Goal: Task Accomplishment & Management: Complete application form

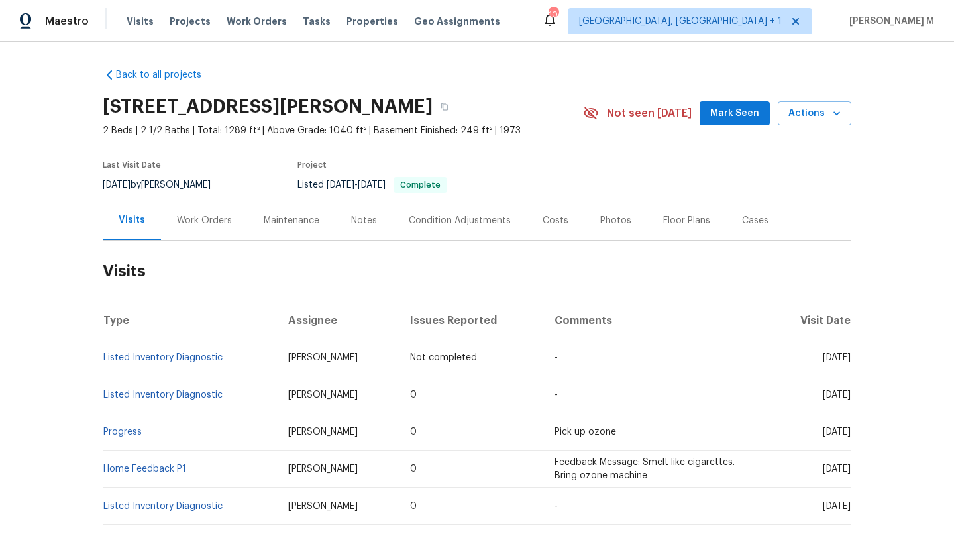
scroll to position [40, 0]
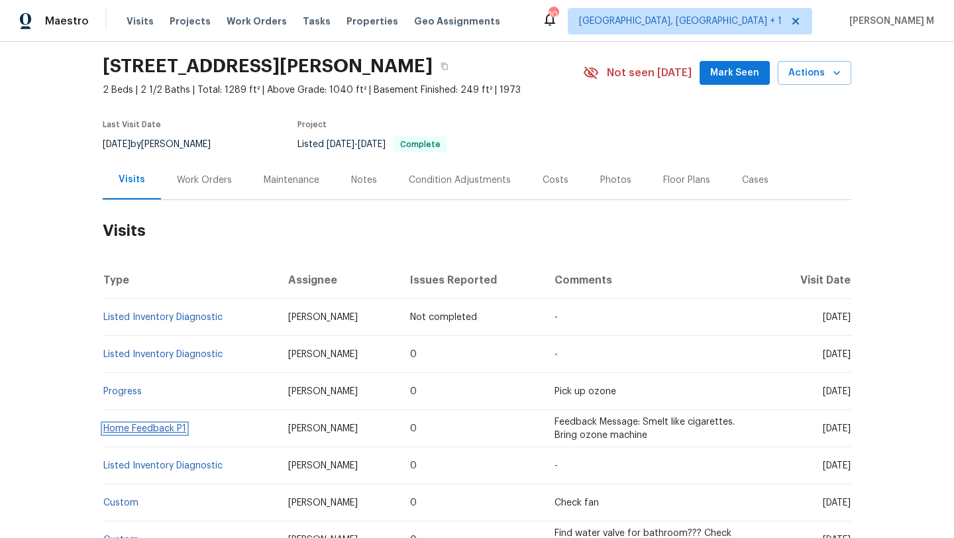
click at [128, 432] on link "Home Feedback P1" at bounding box center [144, 428] width 83 height 9
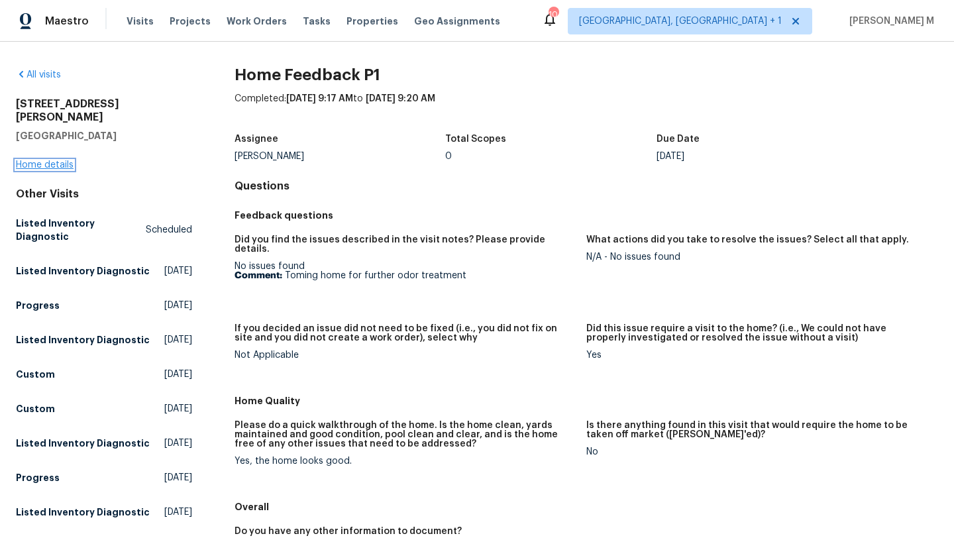
click at [49, 160] on link "Home details" at bounding box center [45, 164] width 58 height 9
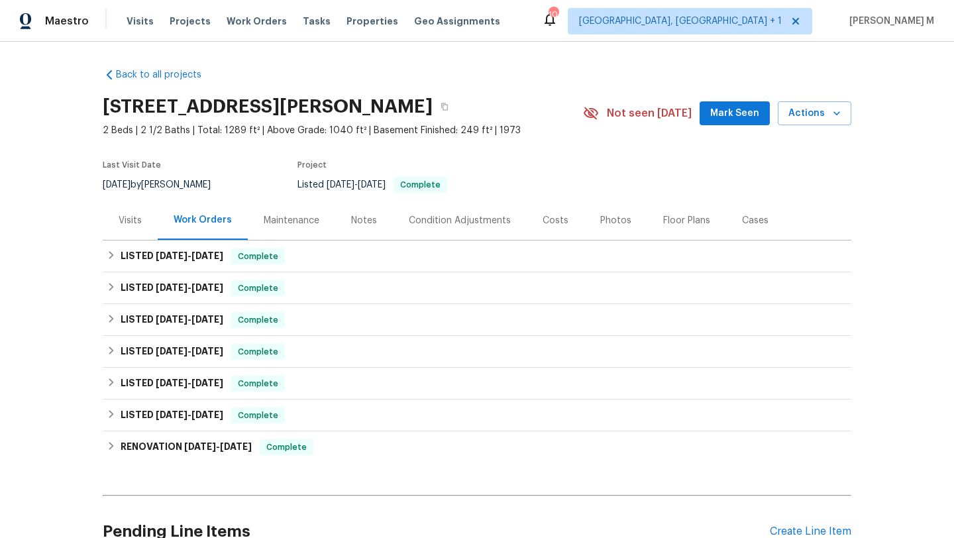
click at [139, 231] on div "Visits" at bounding box center [130, 220] width 55 height 39
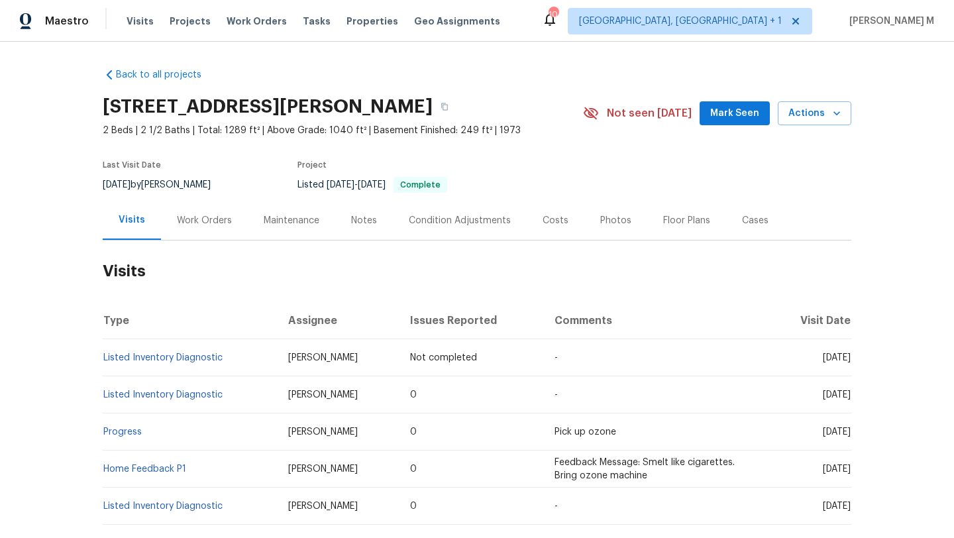
click at [199, 219] on div "Work Orders" at bounding box center [204, 220] width 55 height 13
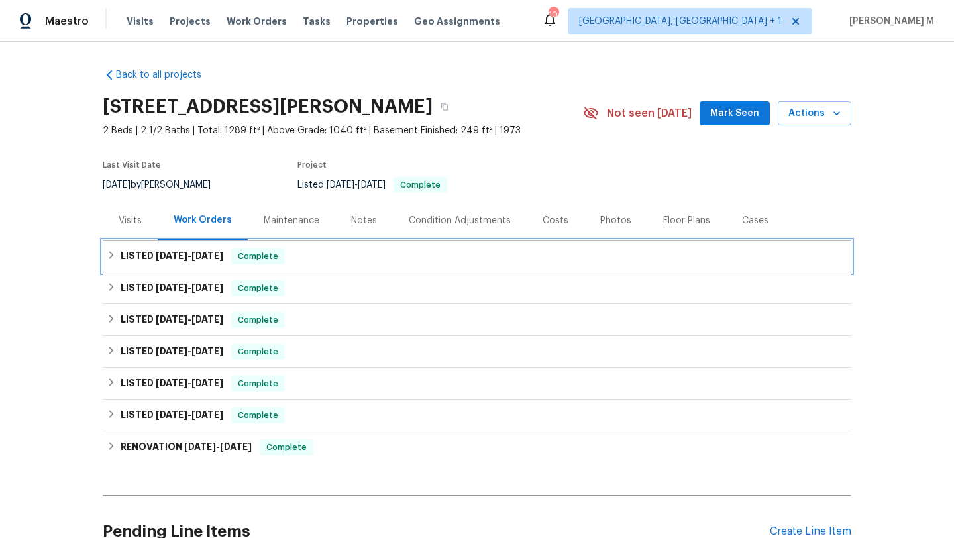
click at [198, 254] on span "5/22/25" at bounding box center [208, 255] width 32 height 9
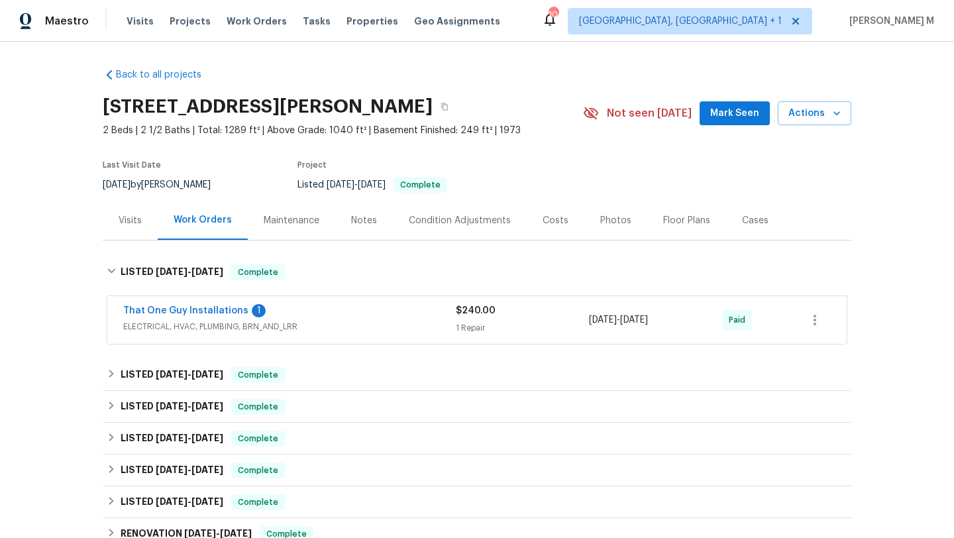
click at [336, 331] on span "ELECTRICAL, HVAC, PLUMBING, BRN_AND_LRR" at bounding box center [289, 326] width 333 height 13
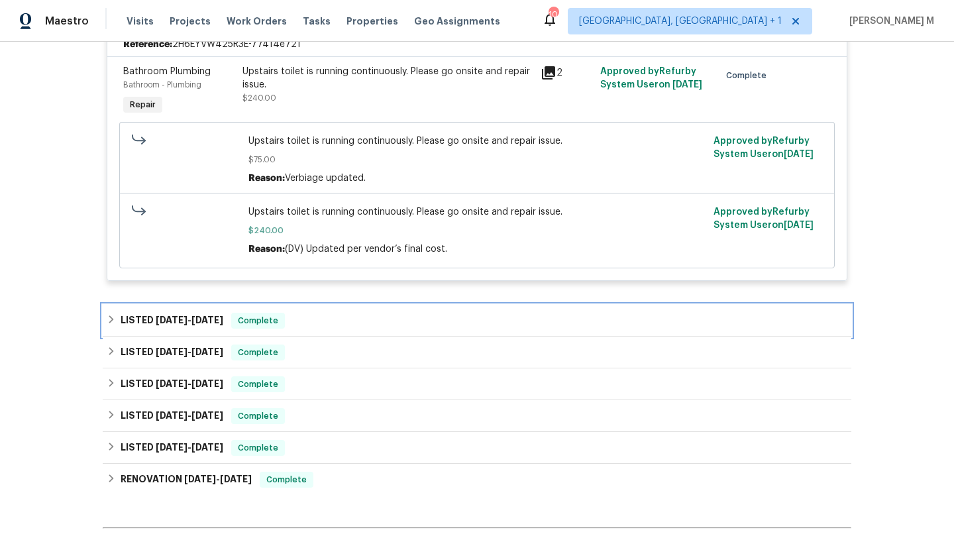
click at [383, 314] on div "LISTED 5/8/25 - 5/14/25 Complete" at bounding box center [477, 321] width 741 height 16
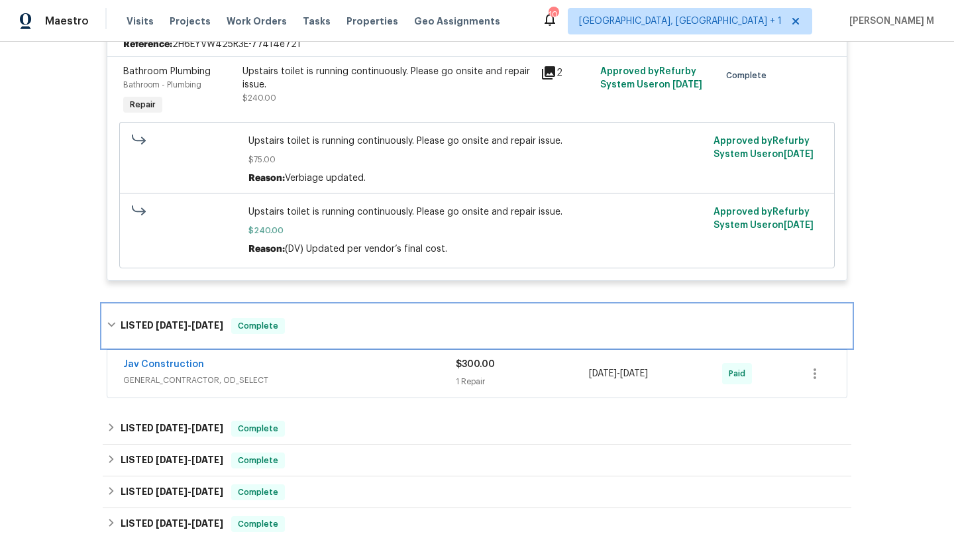
scroll to position [376, 0]
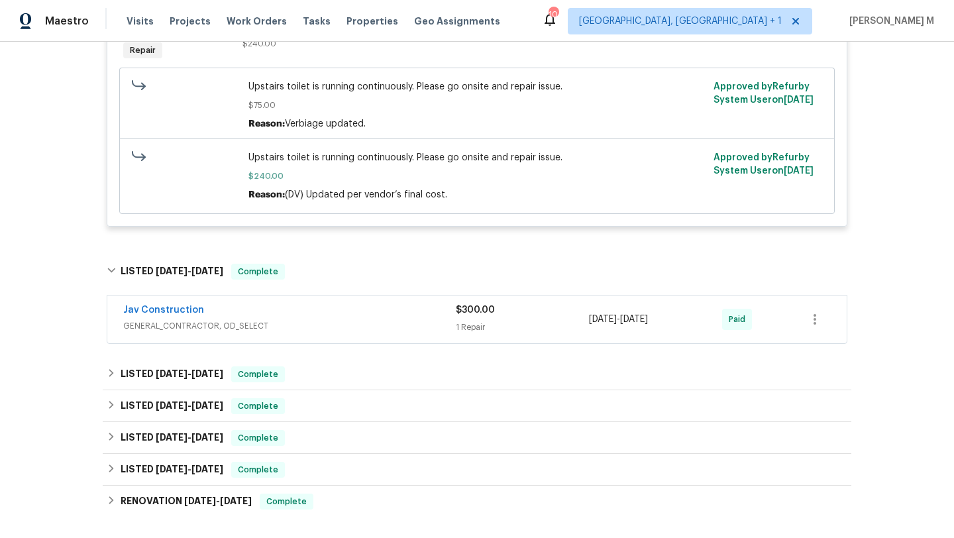
click at [395, 333] on span "GENERAL_CONTRACTOR, OD_SELECT" at bounding box center [289, 325] width 333 height 13
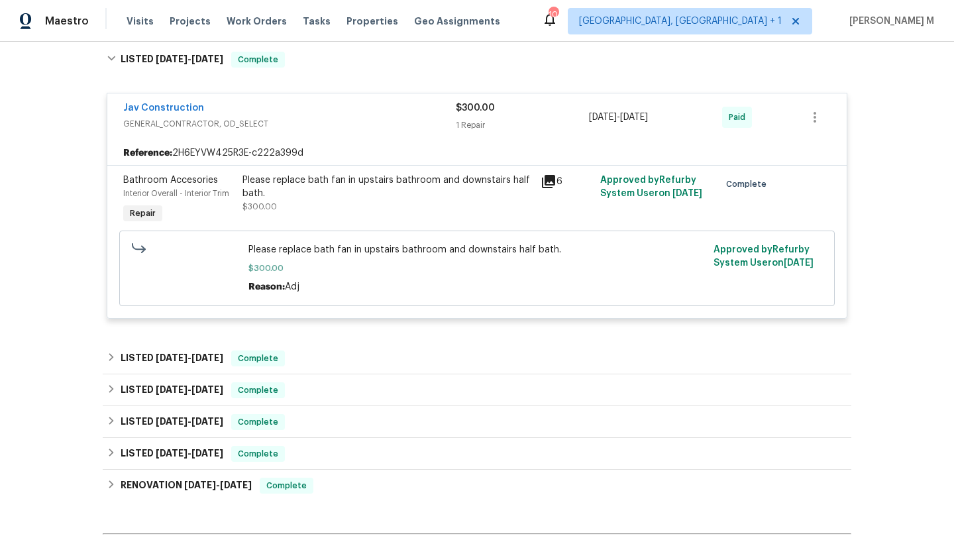
scroll to position [589, 0]
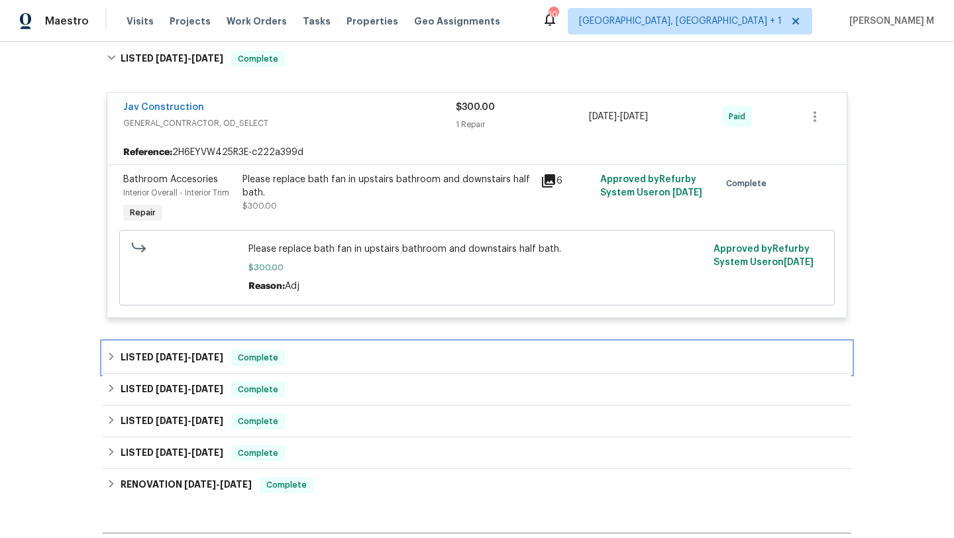
click at [412, 357] on div "LISTED 4/1/25 - 4/16/25 Complete" at bounding box center [477, 358] width 741 height 16
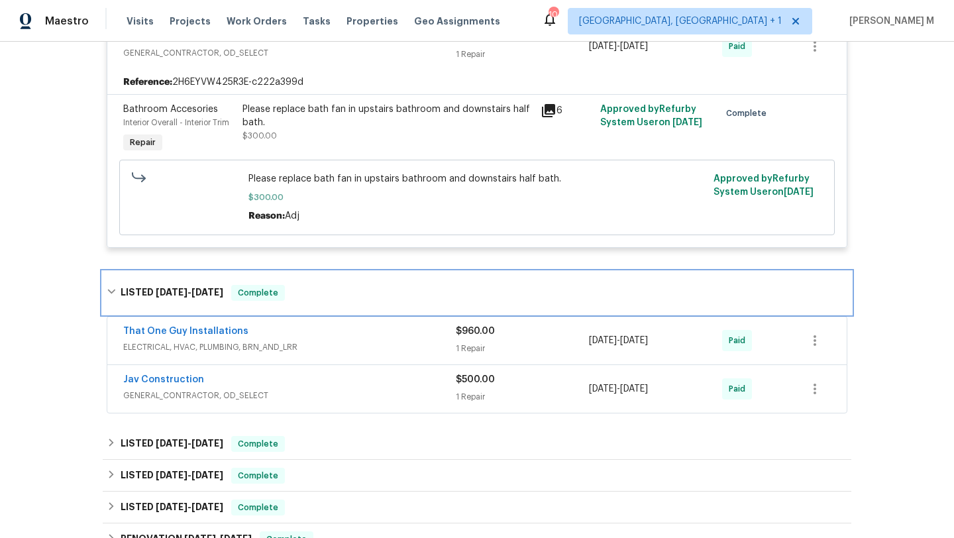
scroll to position [659, 0]
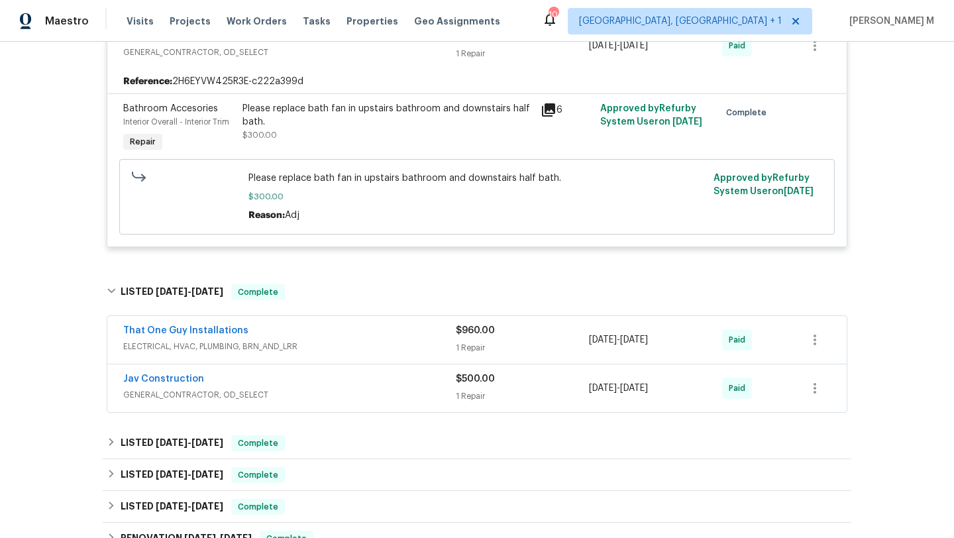
click at [414, 339] on div "That One Guy Installations" at bounding box center [289, 332] width 333 height 16
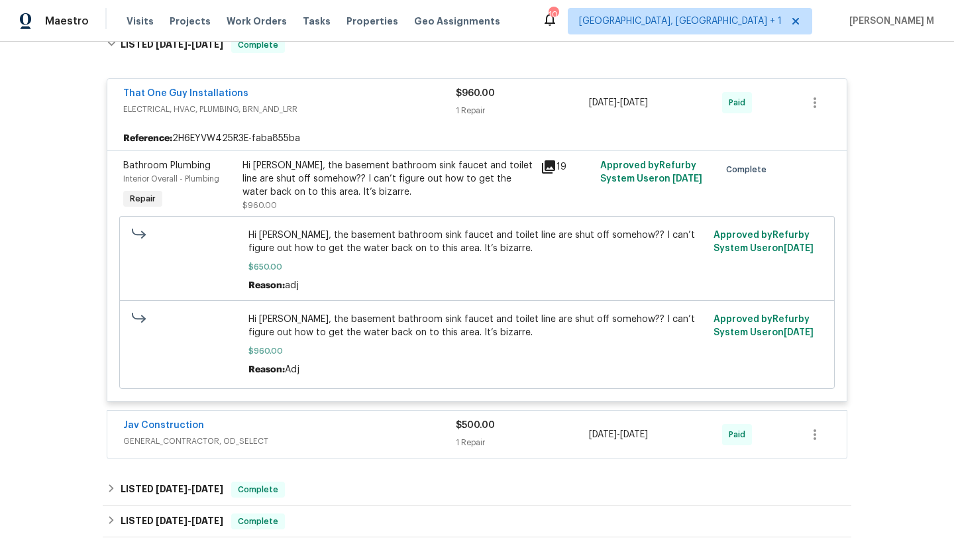
scroll to position [948, 0]
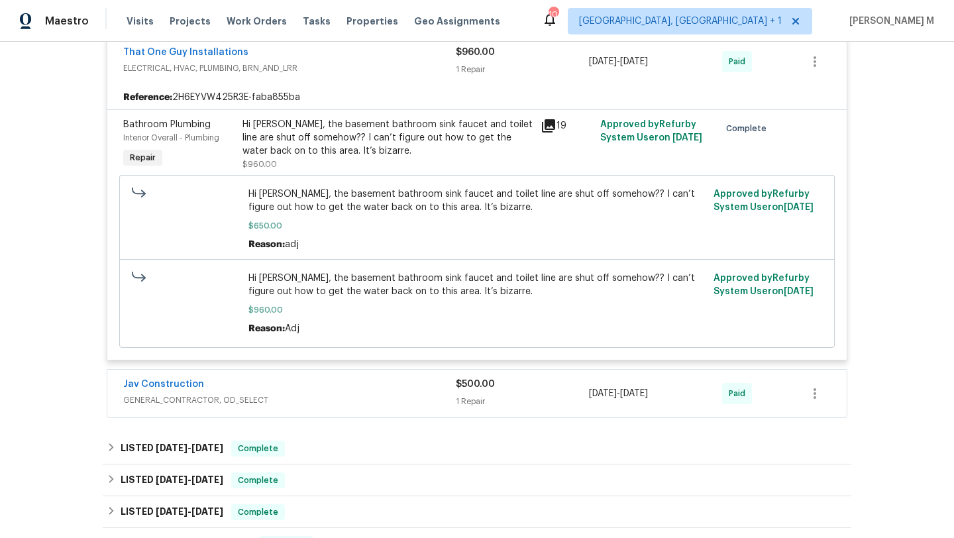
click at [402, 404] on span "GENERAL_CONTRACTOR, OD_SELECT" at bounding box center [289, 400] width 333 height 13
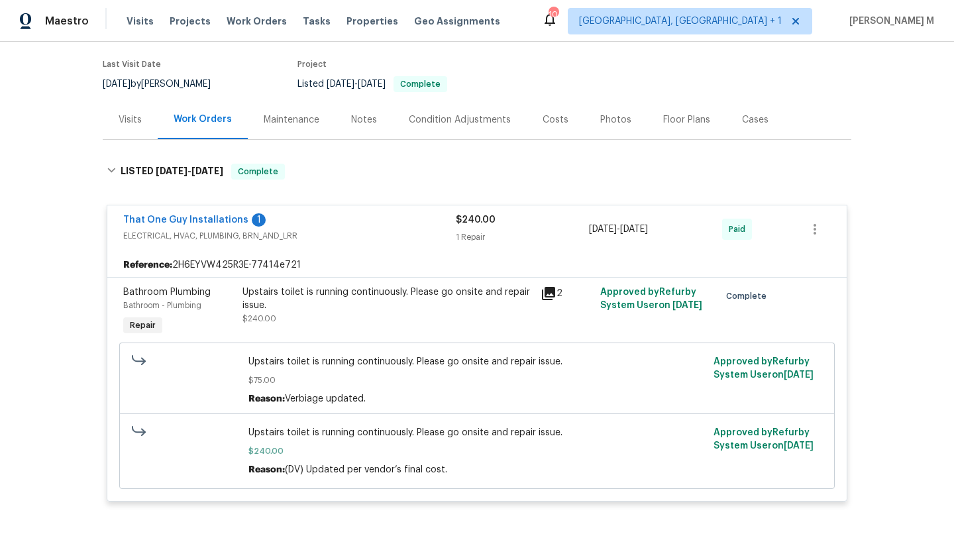
scroll to position [0, 0]
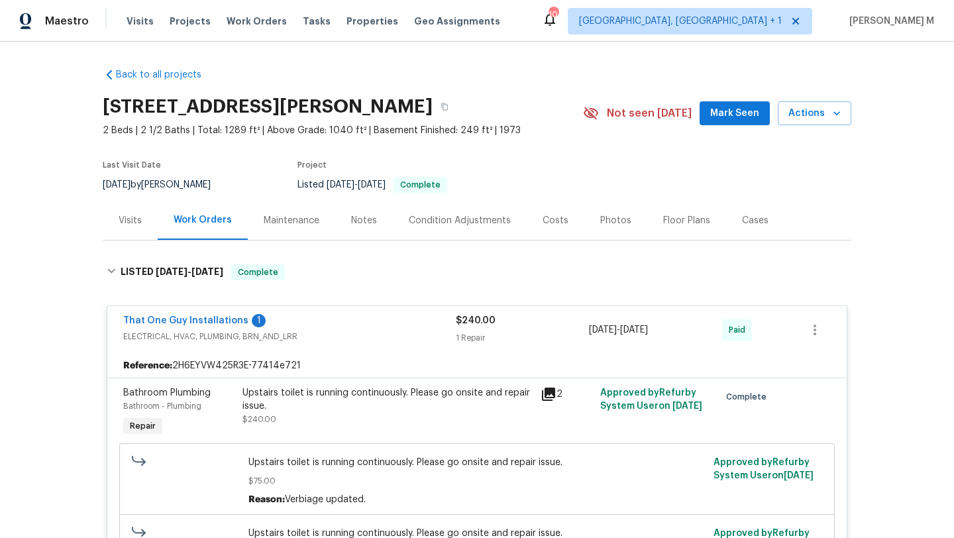
click at [147, 232] on div "Visits" at bounding box center [130, 220] width 55 height 39
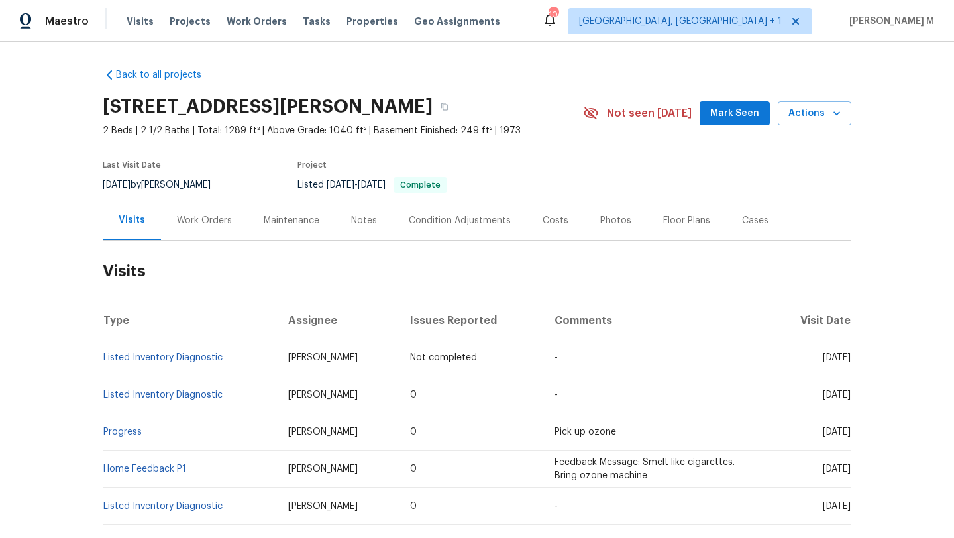
drag, startPoint x: 791, startPoint y: 358, endPoint x: 821, endPoint y: 358, distance: 30.5
click at [823, 358] on span "Wed, Aug 27 2025" at bounding box center [837, 357] width 28 height 9
copy span "Aug 27"
click at [186, 231] on div "Work Orders" at bounding box center [204, 220] width 87 height 39
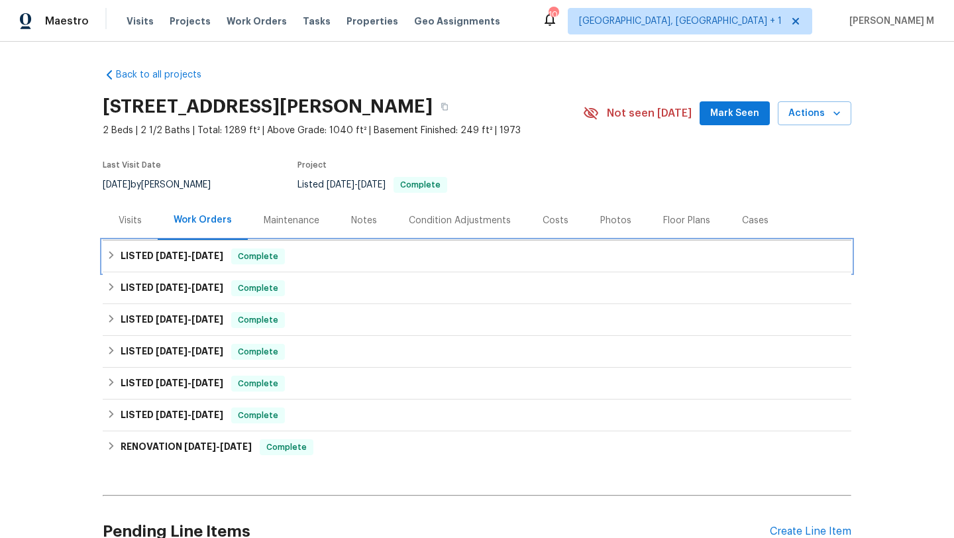
click at [186, 255] on span "5/17/25 - 5/22/25" at bounding box center [190, 255] width 68 height 9
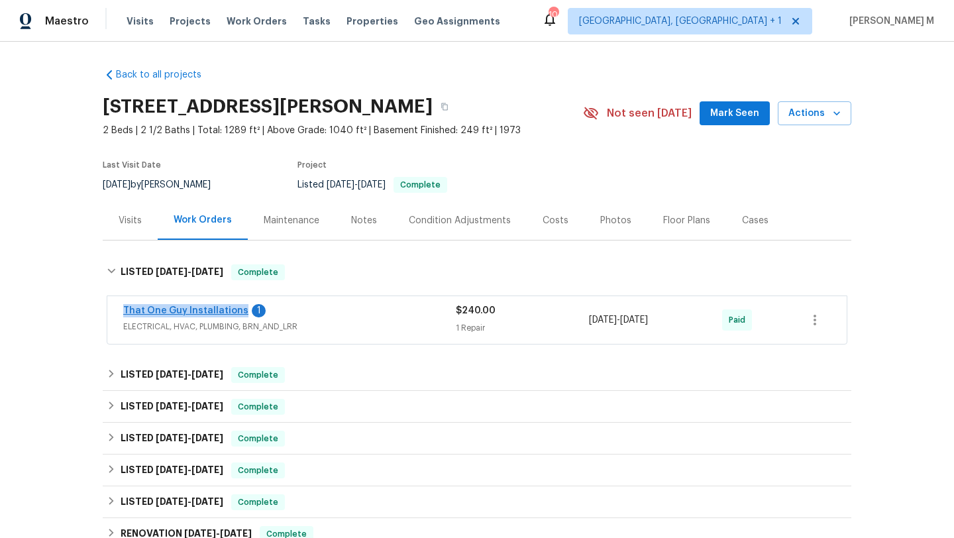
copy link "That One Guy Installations"
drag, startPoint x: 115, startPoint y: 305, endPoint x: 233, endPoint y: 306, distance: 117.3
click at [233, 306] on div "That One Guy Installations 1 ELECTRICAL, HVAC, PLUMBING, BRN_AND_LRR $240.00 1 …" at bounding box center [477, 320] width 740 height 48
click at [127, 228] on div "Visits" at bounding box center [130, 220] width 55 height 39
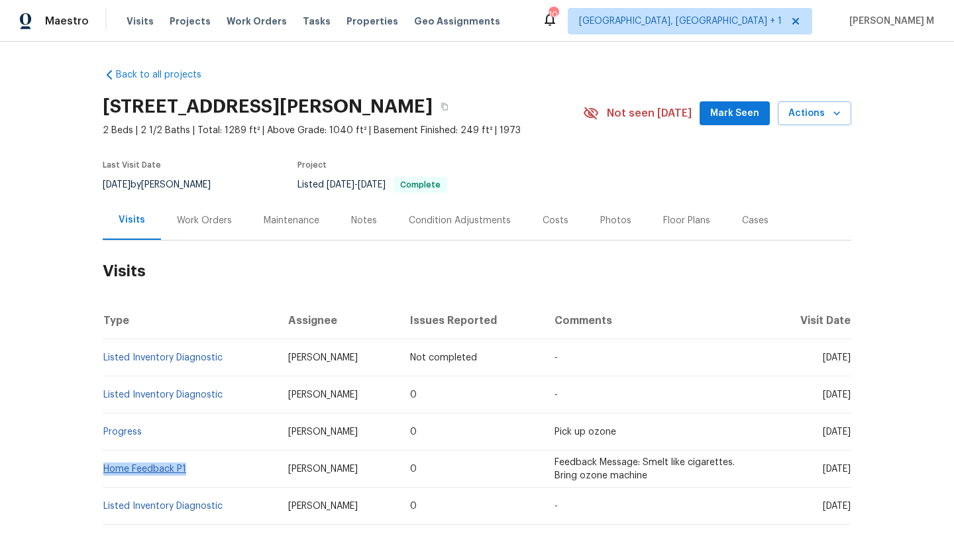
copy link "Home Feedback P1"
drag, startPoint x: 190, startPoint y: 470, endPoint x: 98, endPoint y: 469, distance: 92.1
click at [103, 469] on td "Home Feedback P1" at bounding box center [190, 469] width 175 height 37
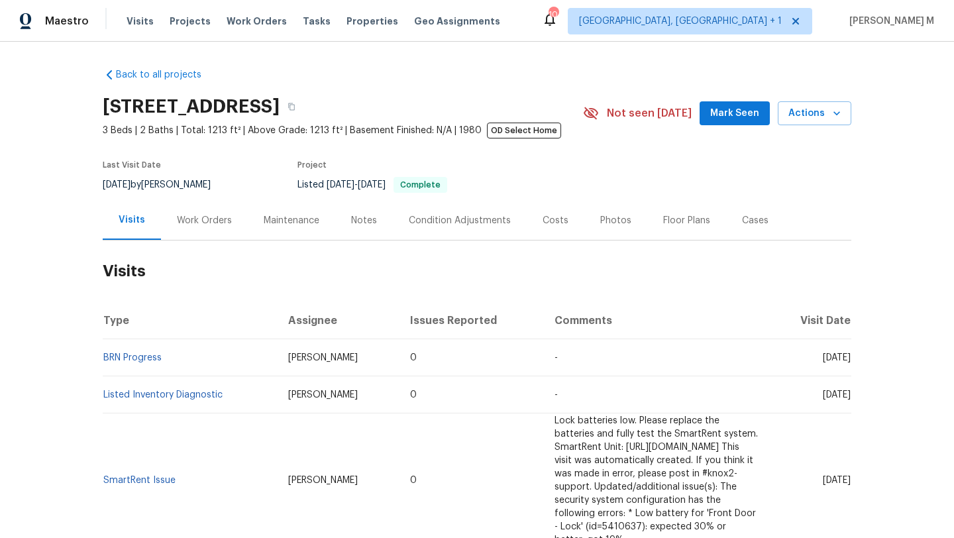
click at [744, 227] on div "Cases" at bounding box center [755, 220] width 27 height 13
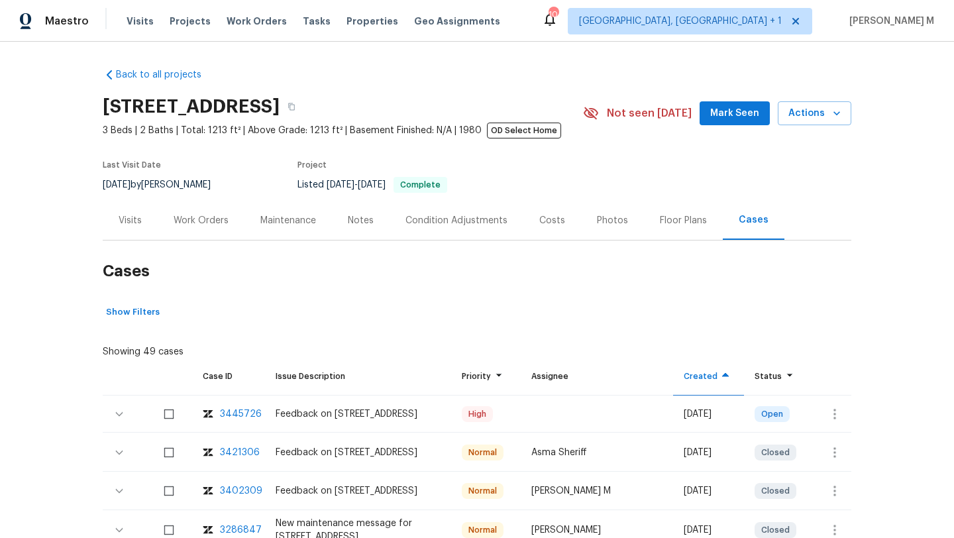
click at [195, 226] on div "Work Orders" at bounding box center [201, 220] width 55 height 13
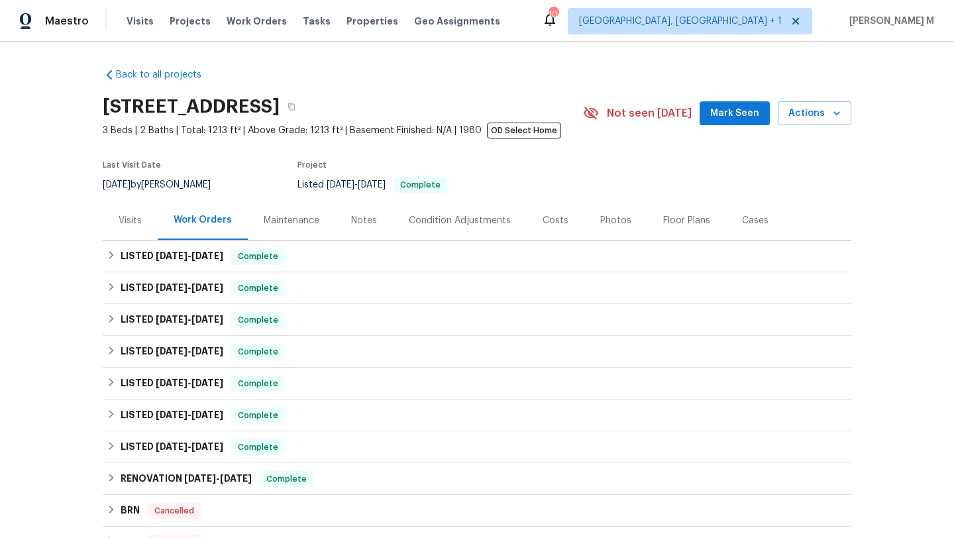
click at [117, 228] on div "Visits" at bounding box center [130, 220] width 55 height 39
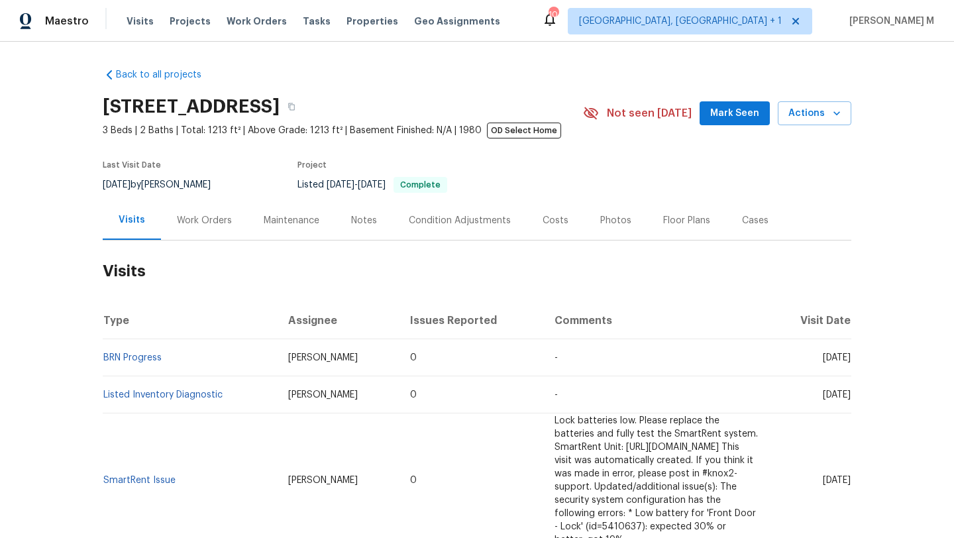
click at [742, 227] on div "Cases" at bounding box center [755, 220] width 27 height 13
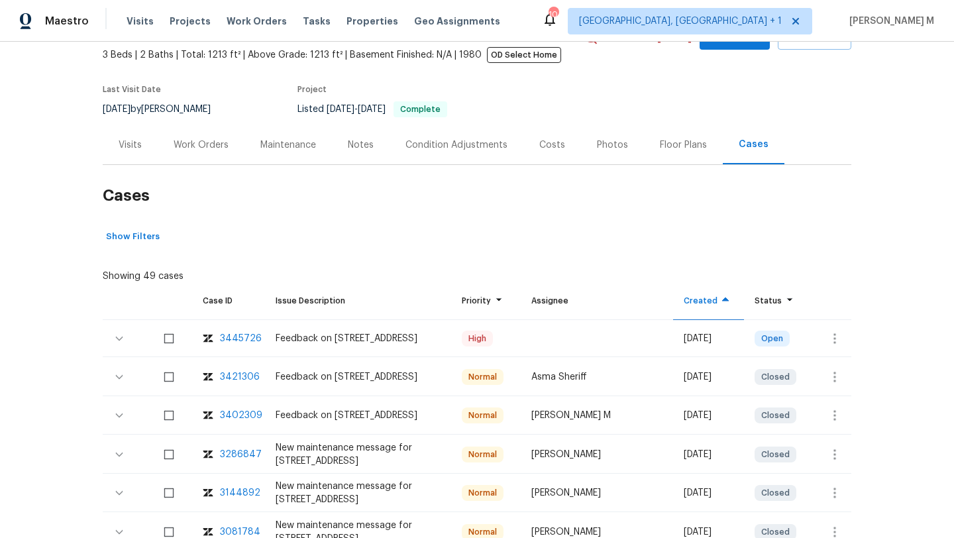
scroll to position [93, 0]
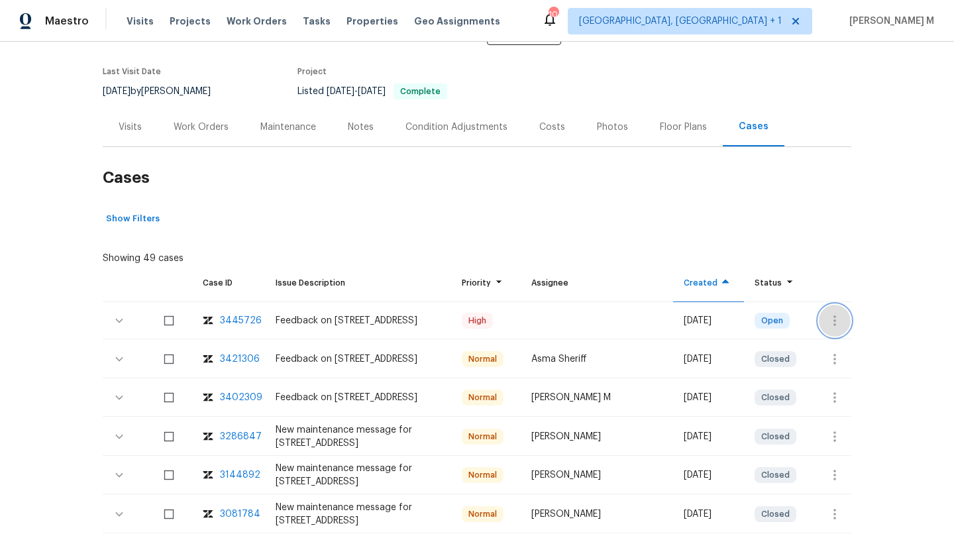
click at [832, 325] on icon "button" at bounding box center [835, 321] width 16 height 16
click at [832, 325] on li "Create a visit" at bounding box center [876, 321] width 137 height 22
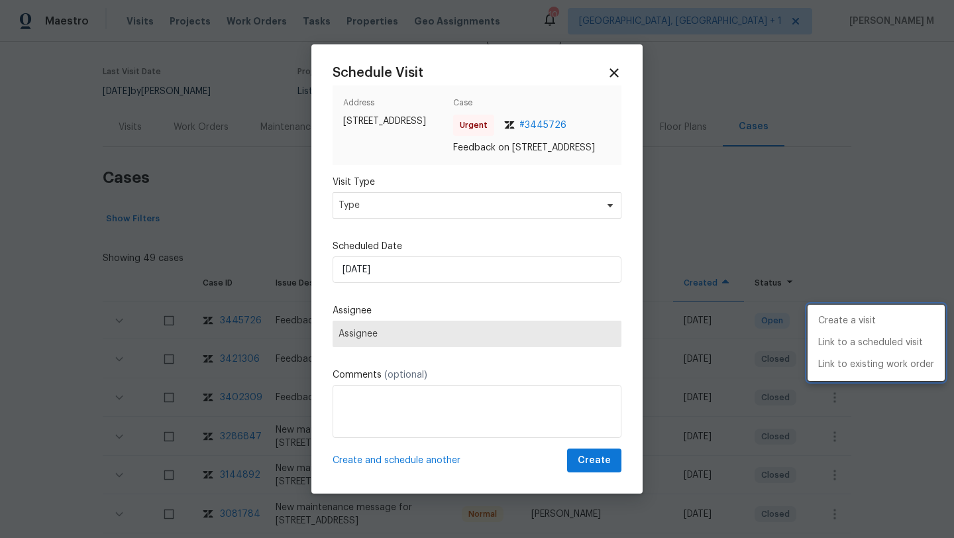
click at [504, 217] on div at bounding box center [477, 269] width 954 height 538
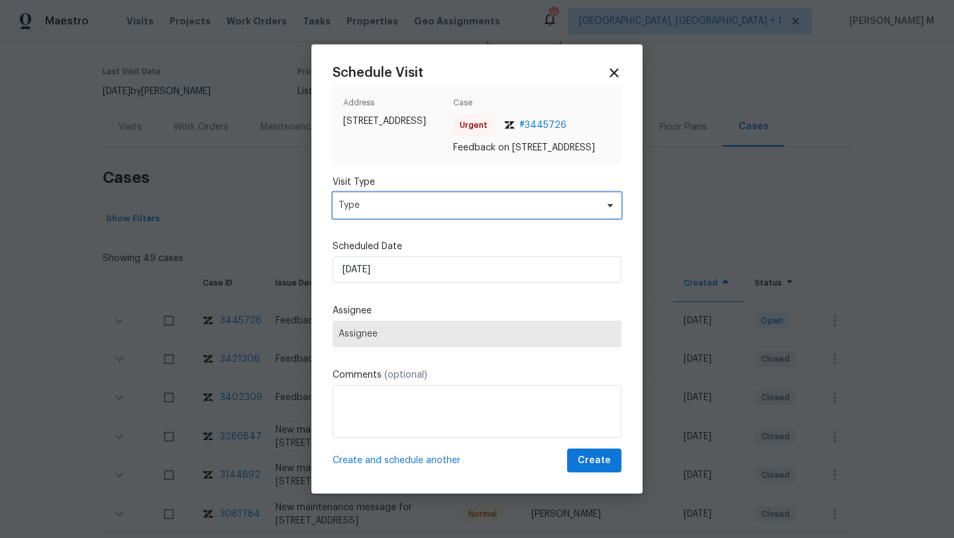
click at [504, 212] on span "Type" at bounding box center [468, 205] width 258 height 13
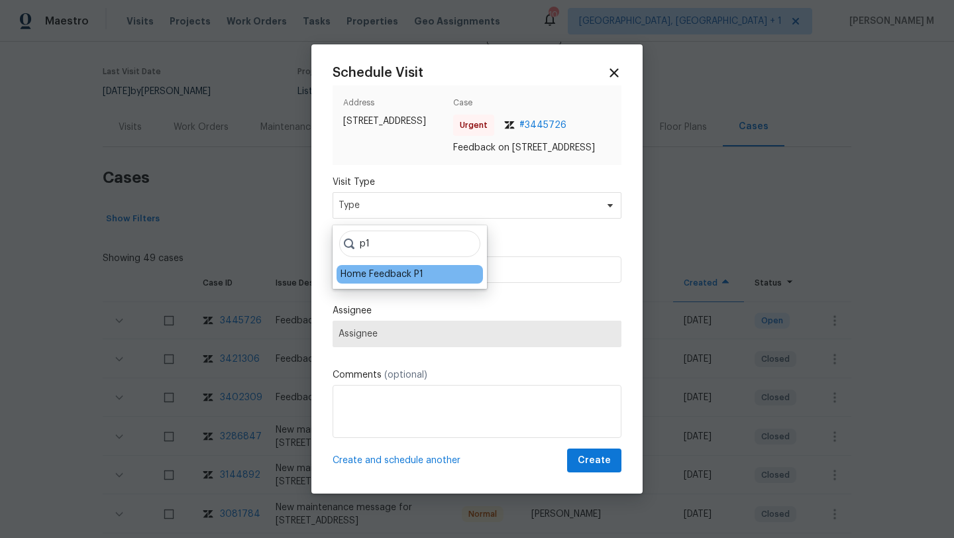
type input "p1"
click at [416, 269] on div "Home Feedback P1" at bounding box center [382, 274] width 83 height 13
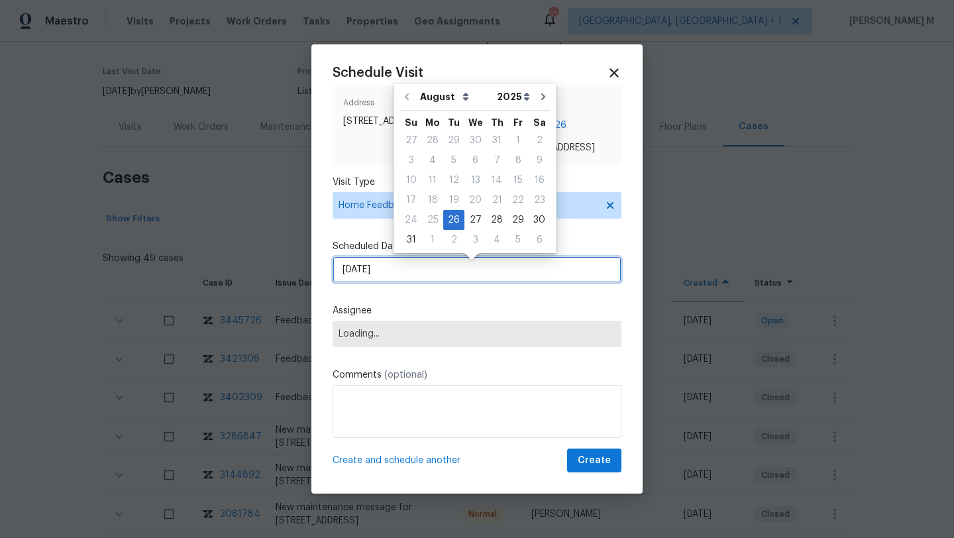
click at [416, 269] on input "[DATE]" at bounding box center [477, 269] width 289 height 27
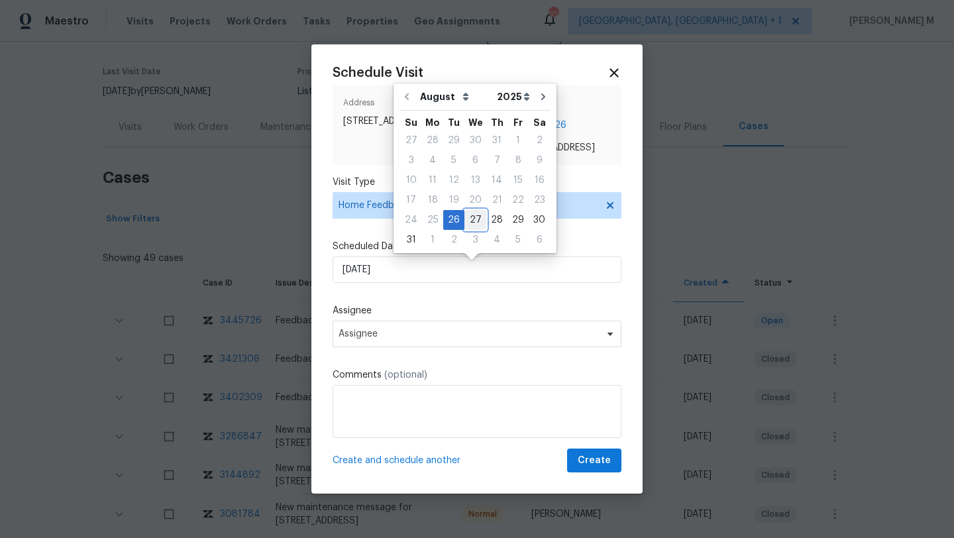
click at [475, 214] on div "27" at bounding box center [476, 220] width 22 height 19
type input "[DATE]"
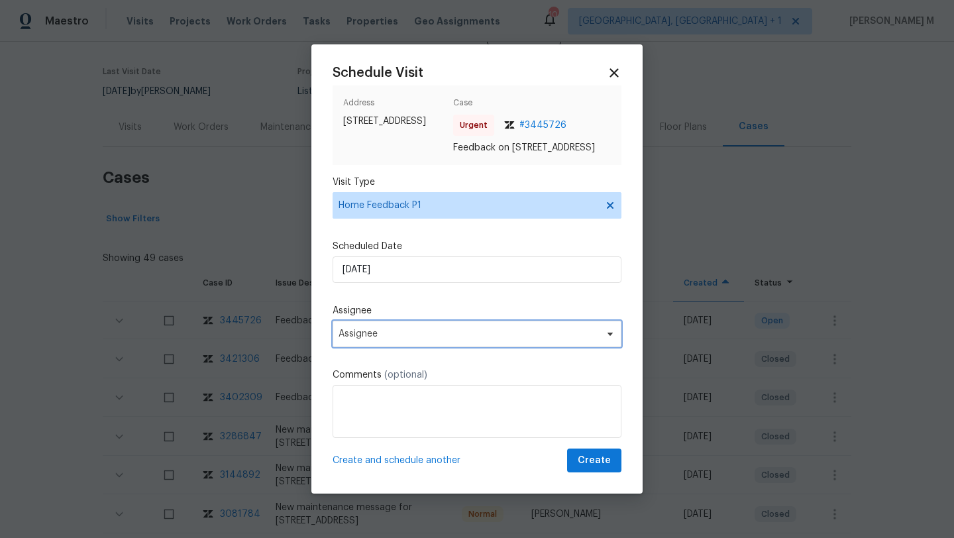
click at [410, 335] on span "Assignee" at bounding box center [469, 334] width 260 height 11
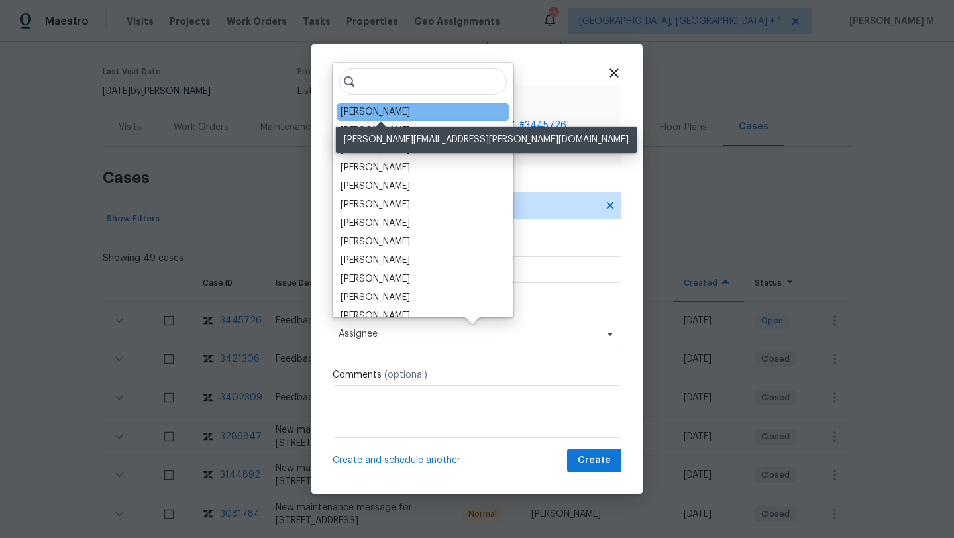
click at [385, 110] on div "[PERSON_NAME]" at bounding box center [376, 111] width 70 height 13
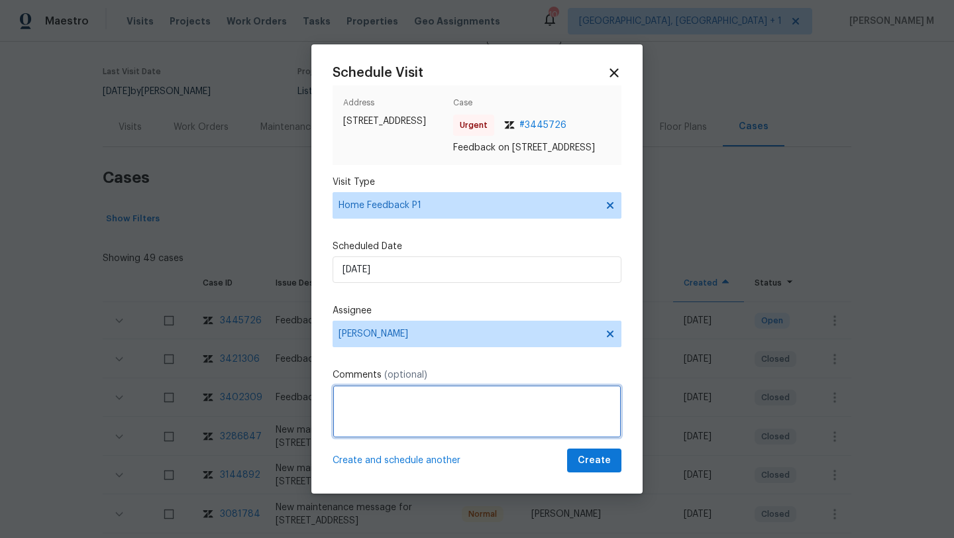
click at [409, 392] on textarea at bounding box center [477, 411] width 289 height 53
paste textarea "The door for the basement is locked from the inside and it cannot be opened"
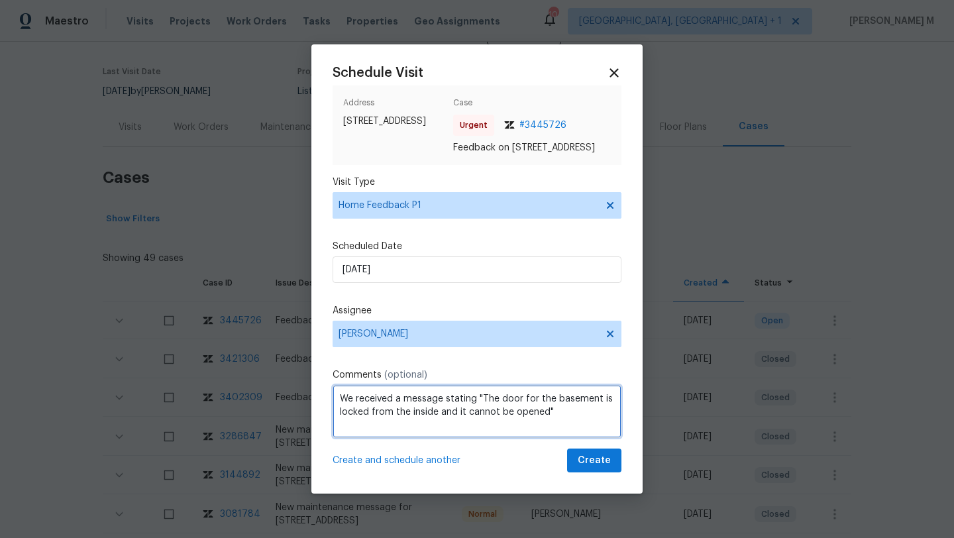
paste textarea "Kindly complete the visit and update if any WO needs to be created. Thank you"
type textarea "We received a message stating "The door for the basement is locked from the ins…"
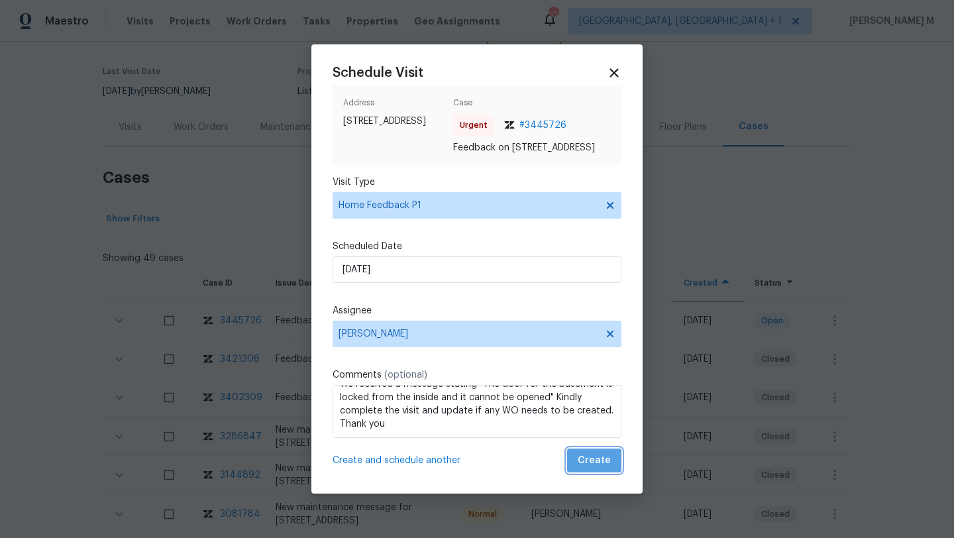
click at [585, 473] on button "Create" at bounding box center [594, 461] width 54 height 25
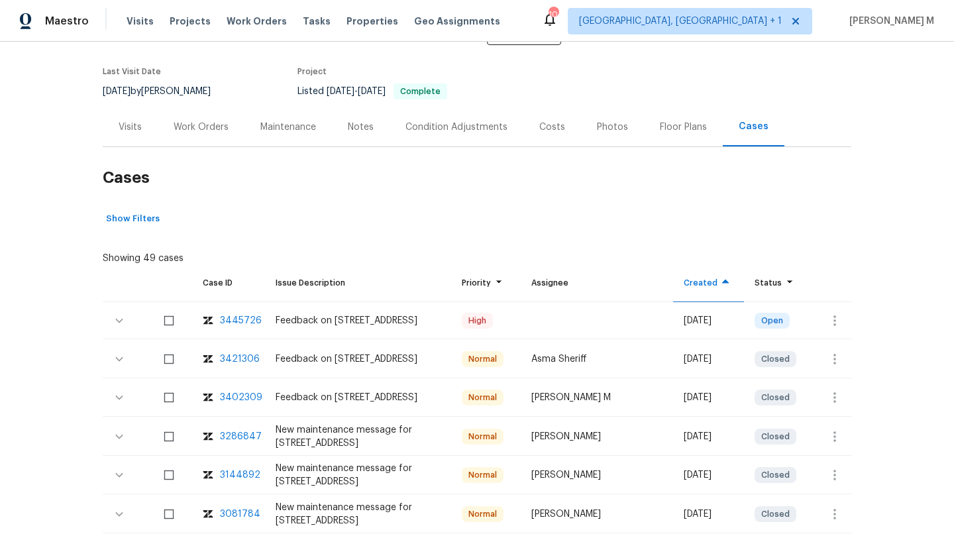
click at [131, 138] on div "Visits" at bounding box center [130, 126] width 55 height 39
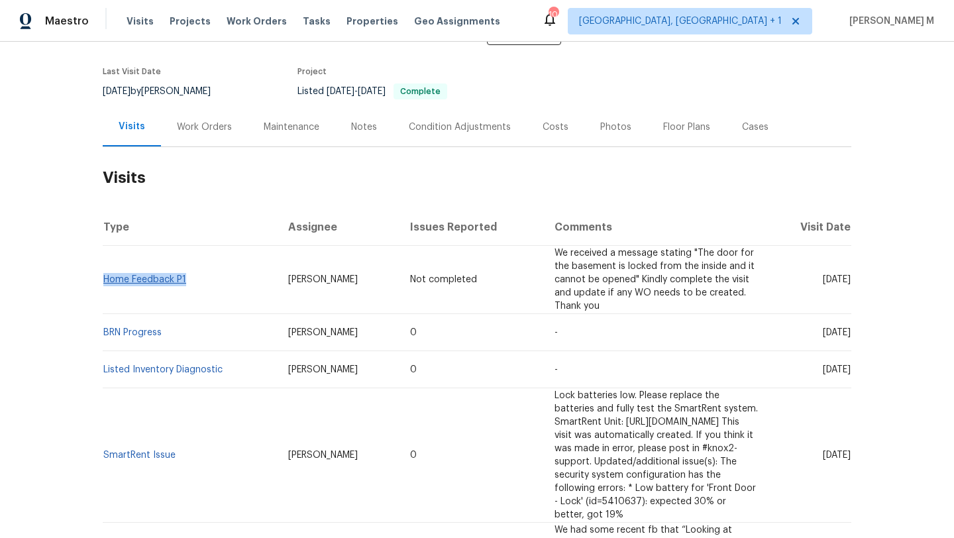
copy link "Home Feedback P1"
drag, startPoint x: 186, startPoint y: 273, endPoint x: 101, endPoint y: 271, distance: 84.2
click at [103, 271] on td "Home Feedback P1" at bounding box center [190, 280] width 175 height 68
drag, startPoint x: 791, startPoint y: 319, endPoint x: 823, endPoint y: 318, distance: 31.8
click at [823, 328] on span "Thu, Aug 07 2025" at bounding box center [837, 332] width 28 height 9
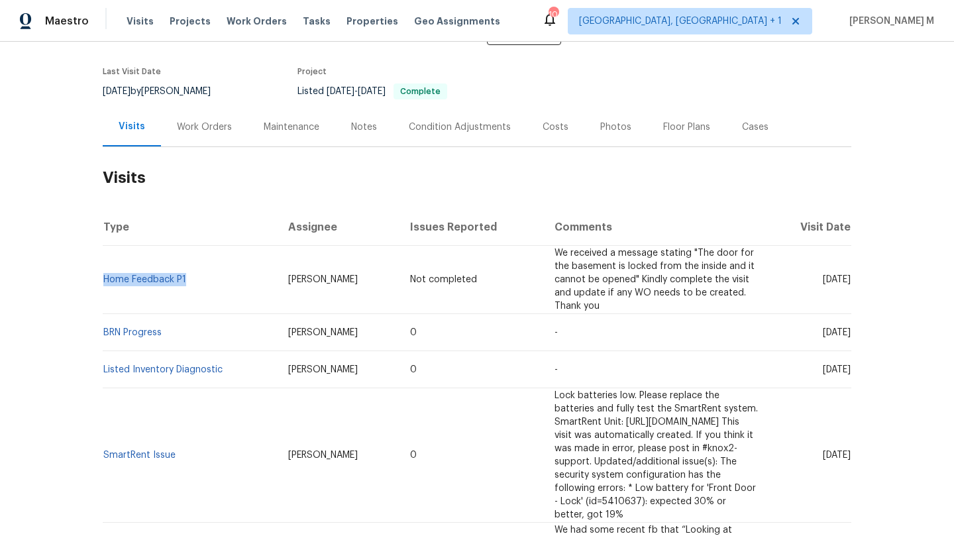
copy span "Aug 07"
click at [207, 124] on div "Work Orders" at bounding box center [204, 127] width 55 height 13
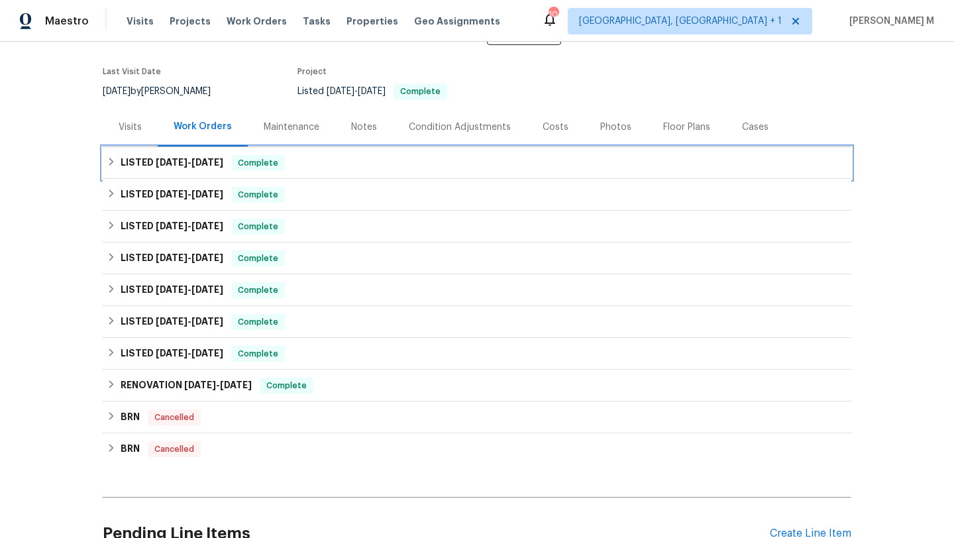
click at [202, 165] on span "8/1/25" at bounding box center [208, 162] width 32 height 9
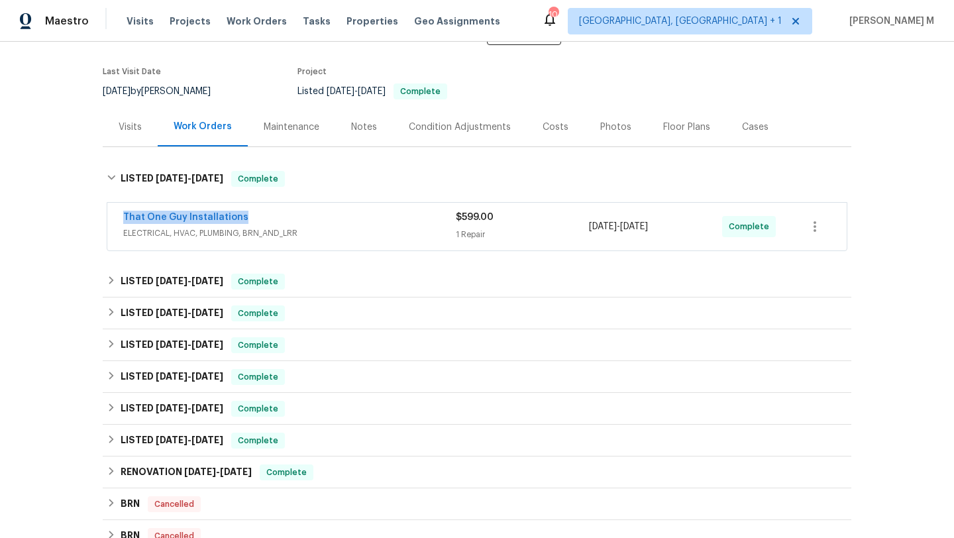
copy link "That One Guy Installations"
drag, startPoint x: 114, startPoint y: 216, endPoint x: 236, endPoint y: 215, distance: 122.0
click at [237, 215] on div "That One Guy Installations ELECTRICAL, HVAC, PLUMBING, BRN_AND_LRR $599.00 1 Re…" at bounding box center [477, 227] width 740 height 48
drag, startPoint x: 583, startPoint y: 226, endPoint x: 665, endPoint y: 226, distance: 82.2
click at [665, 226] on div "That One Guy Installations ELECTRICAL, HVAC, PLUMBING, BRN_AND_LRR $599.00 1 Re…" at bounding box center [461, 227] width 676 height 32
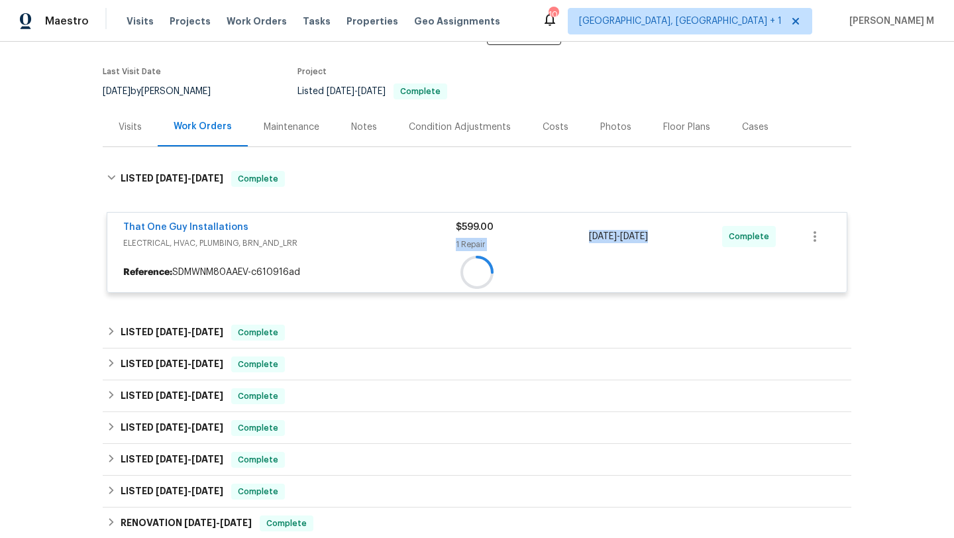
click at [665, 226] on div "7/28/2025 - 8/1/2025" at bounding box center [655, 237] width 133 height 32
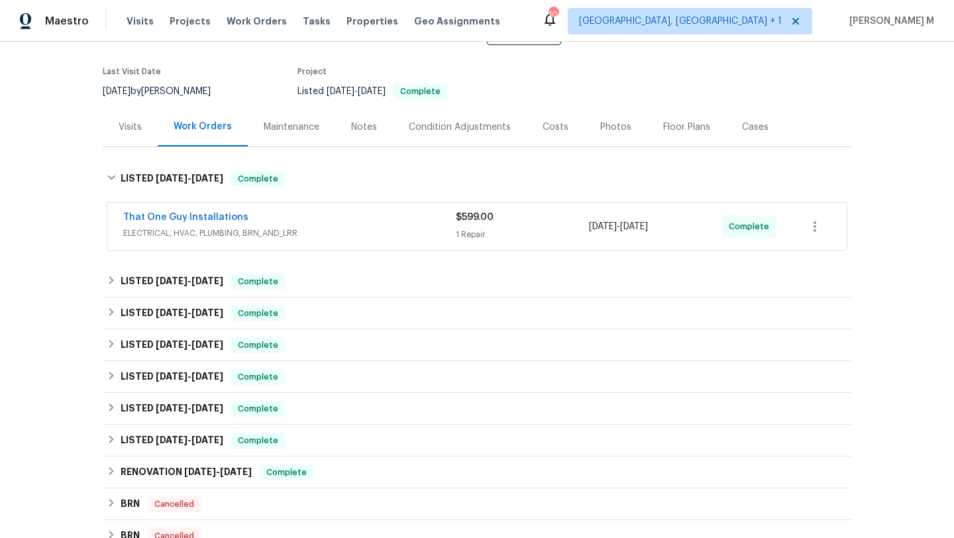
copy span "7/28/2025 - 8/1/2025"
drag, startPoint x: 586, startPoint y: 227, endPoint x: 675, endPoint y: 227, distance: 88.8
click at [675, 227] on div "7/28/2025 - 8/1/2025" at bounding box center [655, 227] width 133 height 32
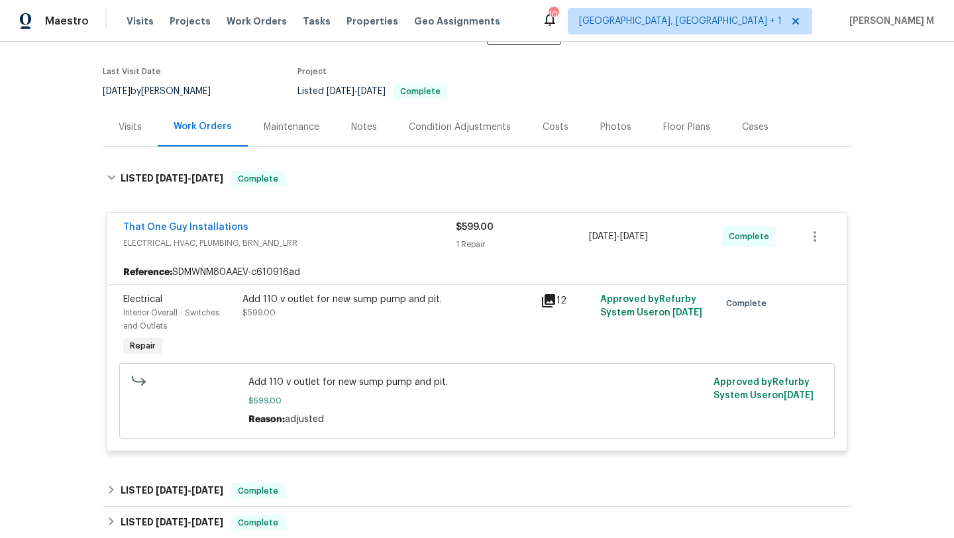
click at [123, 141] on div "Visits" at bounding box center [130, 126] width 55 height 39
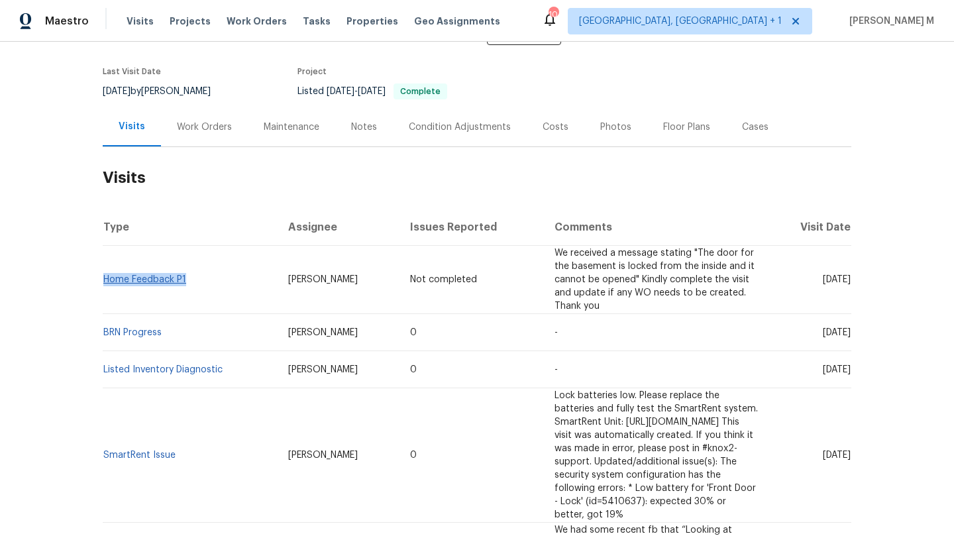
drag, startPoint x: 196, startPoint y: 277, endPoint x: 100, endPoint y: 275, distance: 96.1
click at [103, 275] on td "Home Feedback P1" at bounding box center [190, 280] width 175 height 68
copy link "Home Feedback P1"
drag, startPoint x: 245, startPoint y: 274, endPoint x: 327, endPoint y: 274, distance: 81.5
click at [327, 274] on td "Andrew McCuskey" at bounding box center [339, 280] width 122 height 68
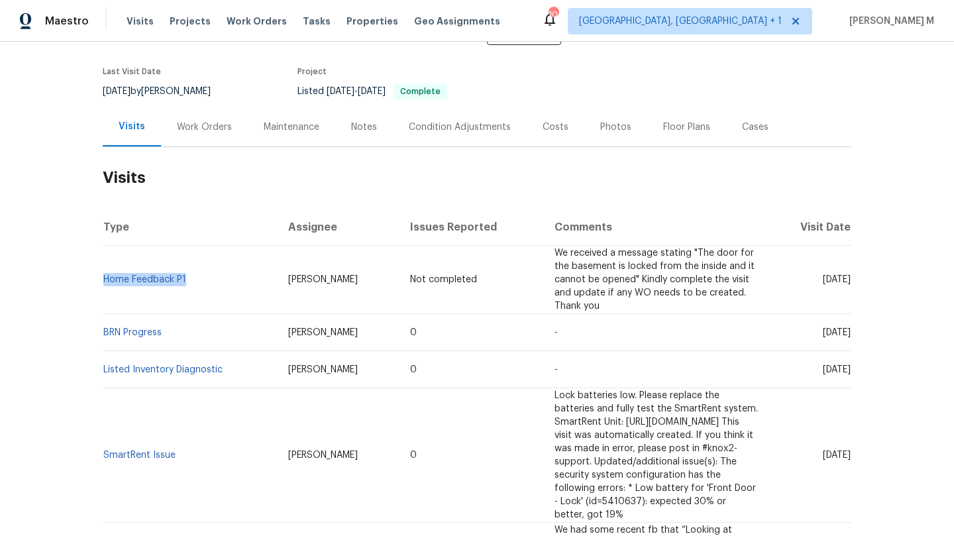
copy span "Andrew McCuskey"
drag, startPoint x: 794, startPoint y: 274, endPoint x: 822, endPoint y: 273, distance: 28.5
click at [823, 275] on span "Wed, Aug 27 2025" at bounding box center [837, 279] width 28 height 9
copy span "Aug 27"
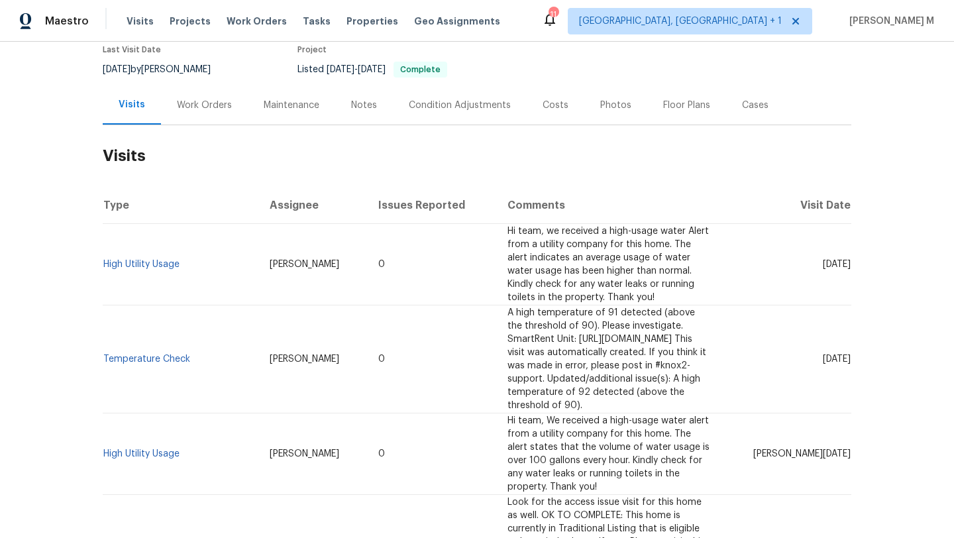
scroll to position [131, 0]
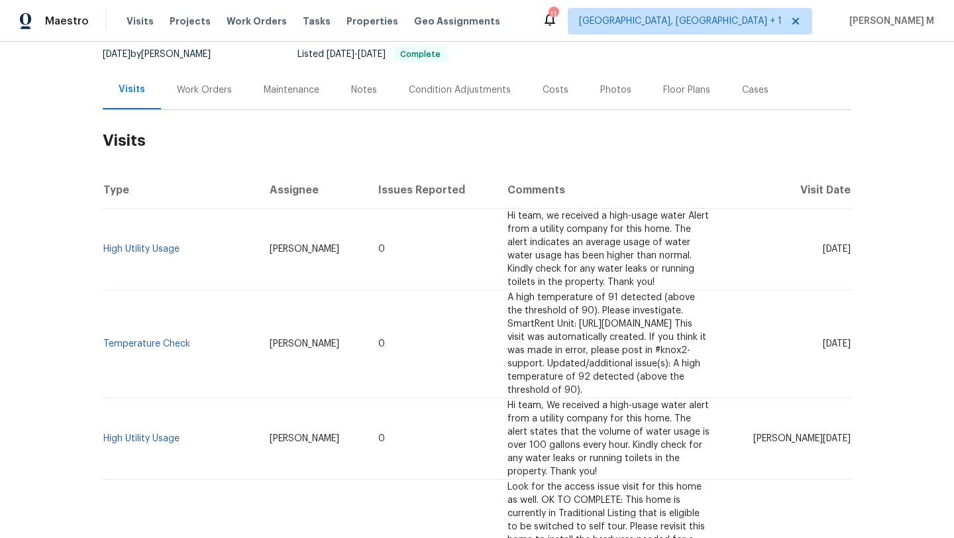
click at [207, 103] on div "Work Orders" at bounding box center [204, 89] width 87 height 39
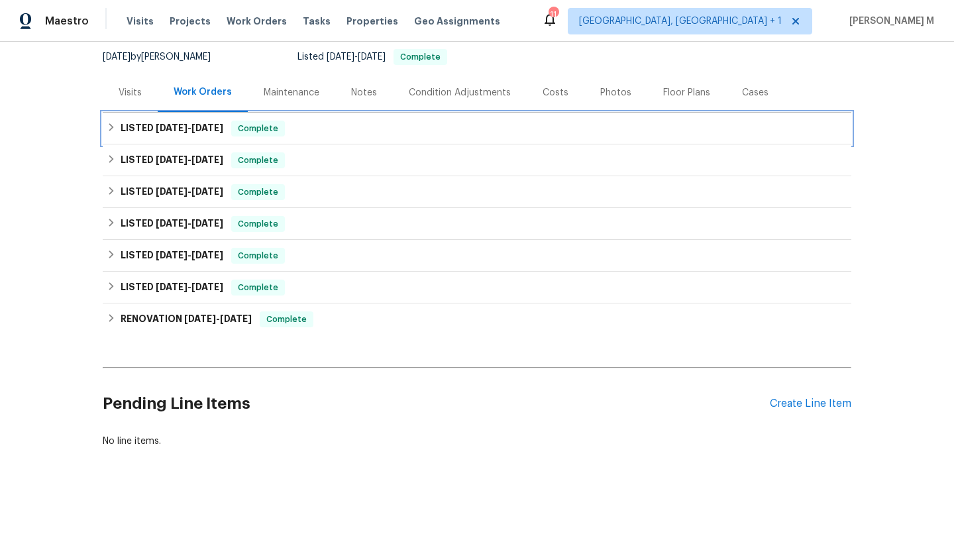
click at [215, 134] on div "LISTED 8/20/25 - 8/26/25 Complete" at bounding box center [477, 129] width 749 height 32
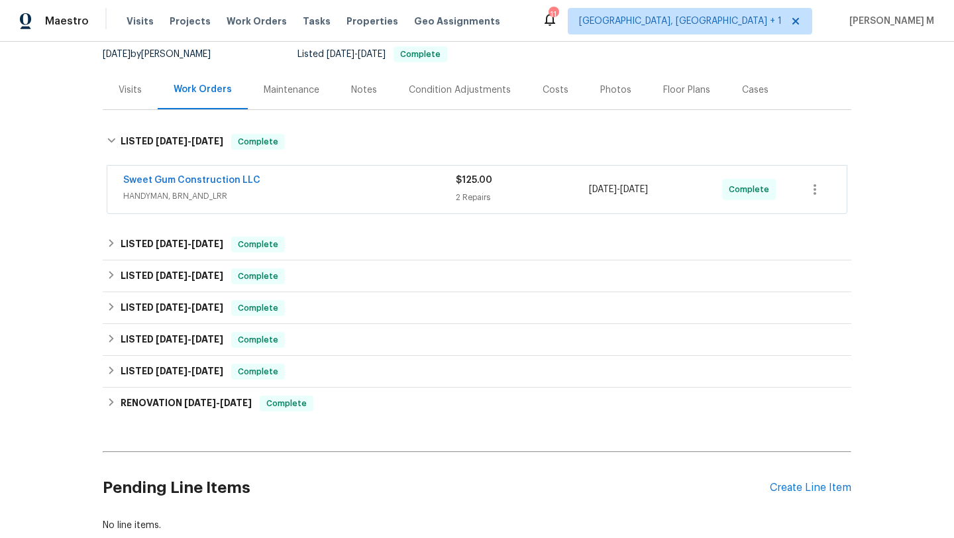
click at [304, 188] on div "Sweet Gum Construction LLC" at bounding box center [289, 182] width 333 height 16
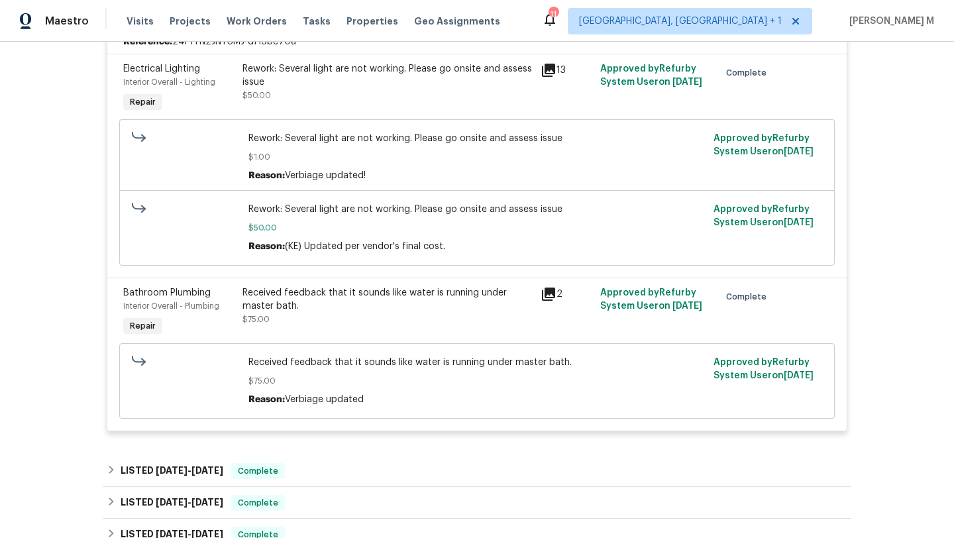
scroll to position [344, 0]
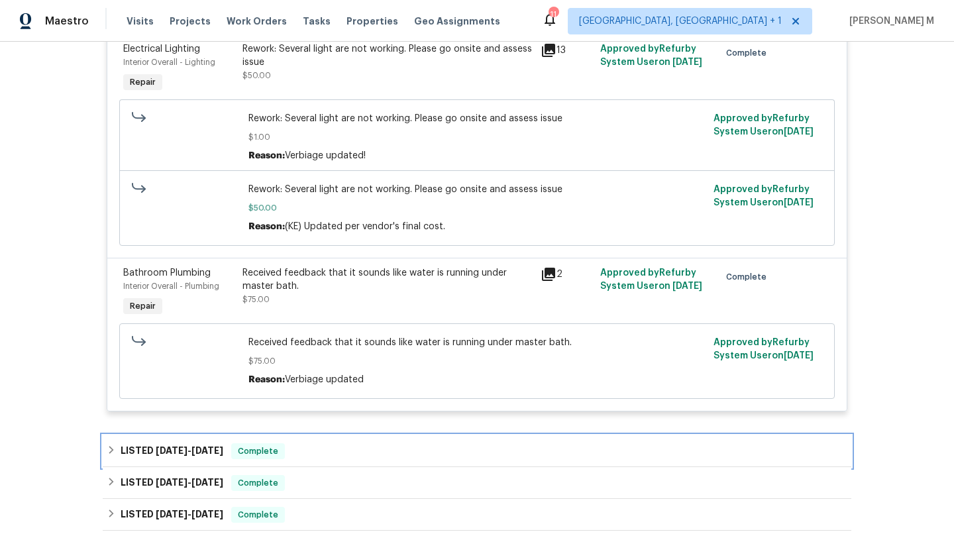
click at [404, 441] on div "LISTED 8/4/25 - 8/13/25 Complete" at bounding box center [477, 451] width 749 height 32
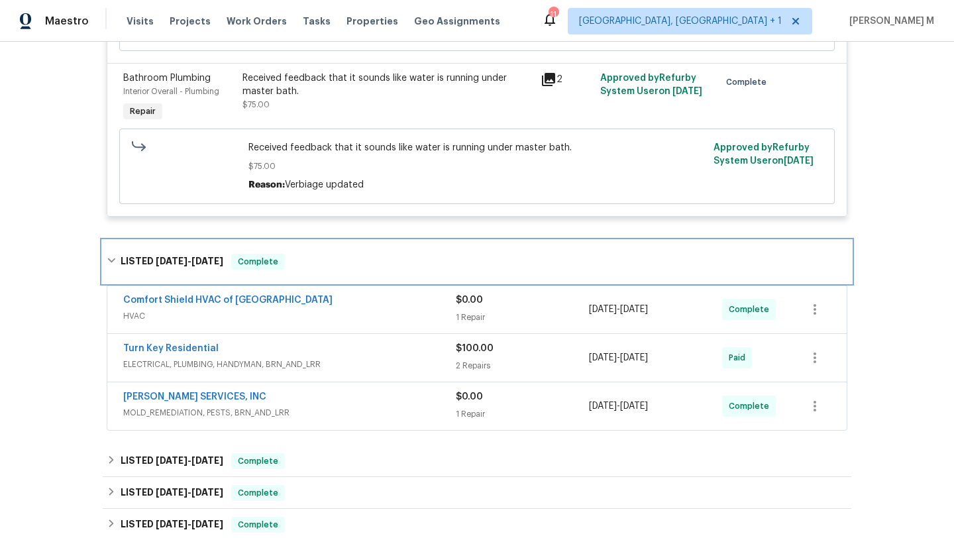
scroll to position [0, 0]
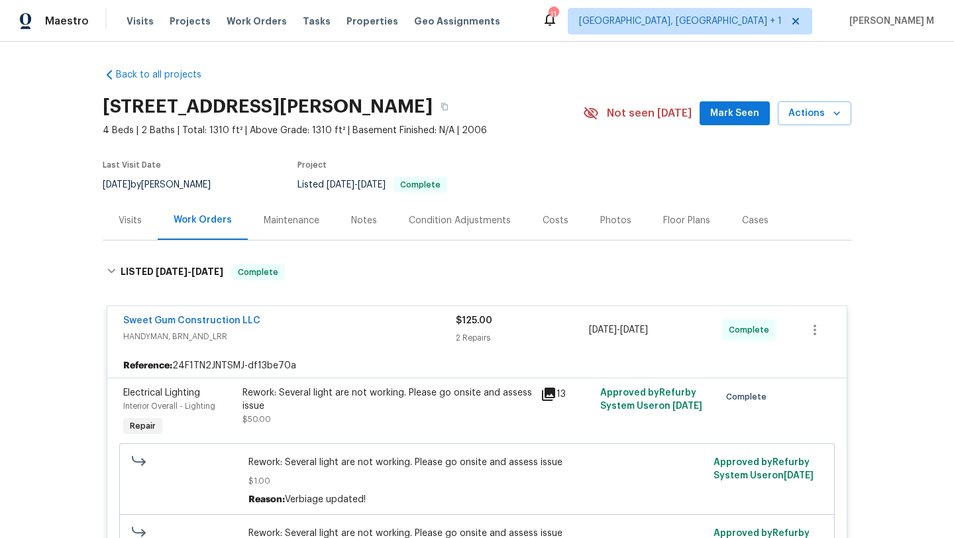
click at [134, 227] on div "Visits" at bounding box center [130, 220] width 55 height 39
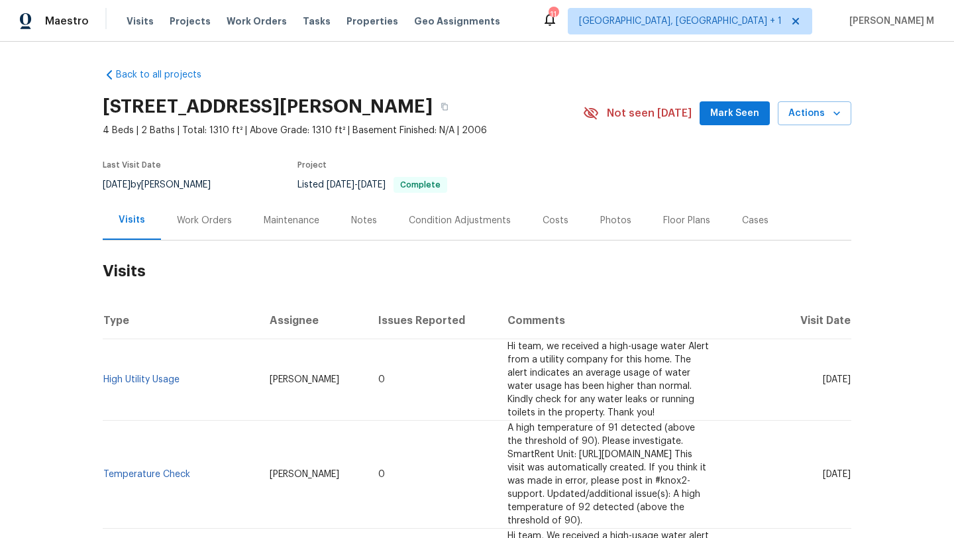
drag, startPoint x: 794, startPoint y: 367, endPoint x: 821, endPoint y: 367, distance: 26.5
click at [823, 375] on span "Tue, Aug 19 2025" at bounding box center [837, 379] width 28 height 9
copy span "Aug 19"
click at [203, 230] on div "Work Orders" at bounding box center [204, 220] width 87 height 39
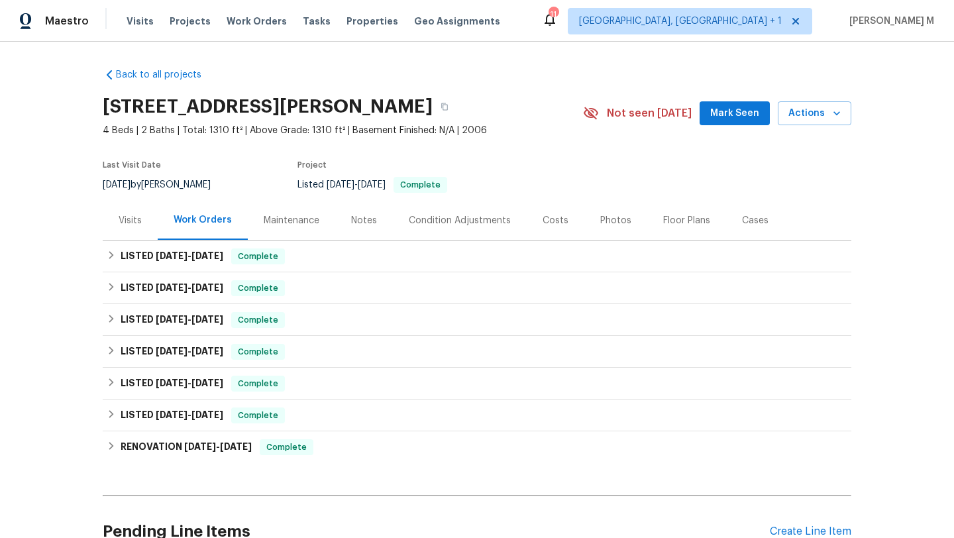
click at [125, 214] on div "Visits" at bounding box center [130, 220] width 23 height 13
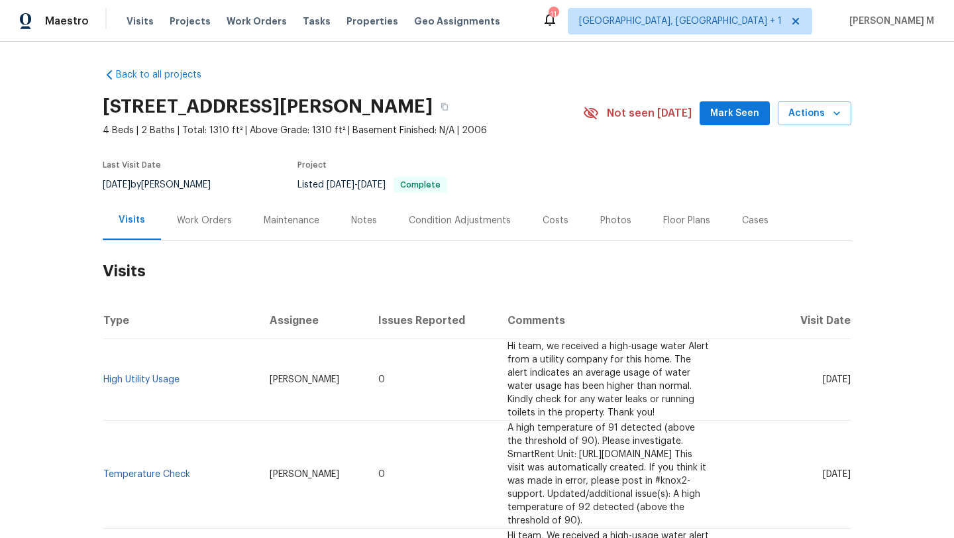
drag, startPoint x: 793, startPoint y: 365, endPoint x: 821, endPoint y: 366, distance: 27.8
click at [823, 375] on span "Tue, Aug 19 2025" at bounding box center [837, 379] width 28 height 9
copy span "Aug 19"
click at [188, 227] on div "Work Orders" at bounding box center [204, 220] width 87 height 39
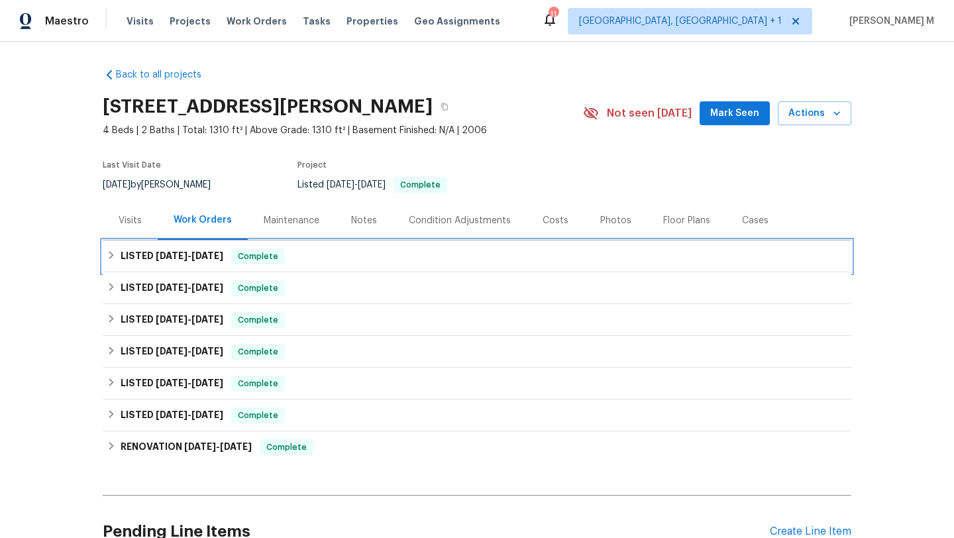
click at [198, 259] on span "8/26/25" at bounding box center [208, 255] width 32 height 9
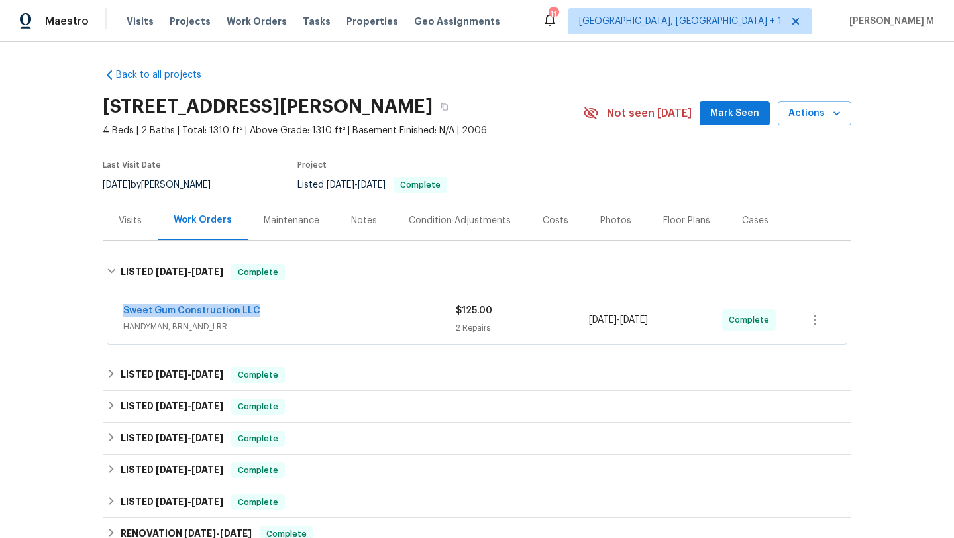
drag, startPoint x: 108, startPoint y: 310, endPoint x: 298, endPoint y: 310, distance: 189.6
click at [298, 310] on div "Sweet Gum Construction LLC HANDYMAN, BRN_AND_LRR $125.00 2 Repairs 8/26/2025 - …" at bounding box center [477, 320] width 740 height 48
copy link "Sweet Gum Construction LLC"
drag, startPoint x: 587, startPoint y: 319, endPoint x: 673, endPoint y: 317, distance: 86.8
click at [648, 317] on span "8/26/2025 - 8/26/2025" at bounding box center [618, 319] width 59 height 13
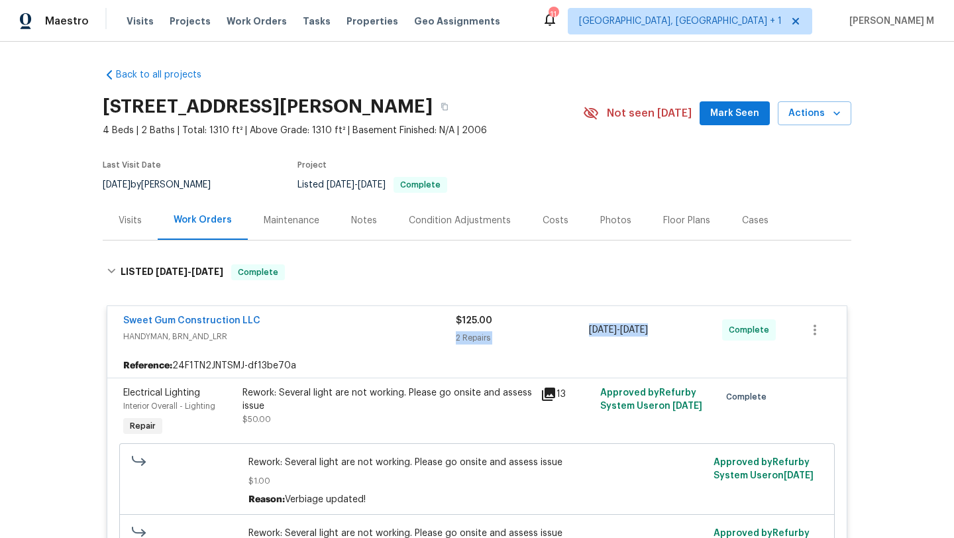
drag, startPoint x: 582, startPoint y: 331, endPoint x: 665, endPoint y: 331, distance: 83.5
click at [666, 331] on div "Sweet Gum Construction LLC HANDYMAN, BRN_AND_LRR $125.00 2 Repairs 8/26/2025 - …" at bounding box center [461, 330] width 676 height 32
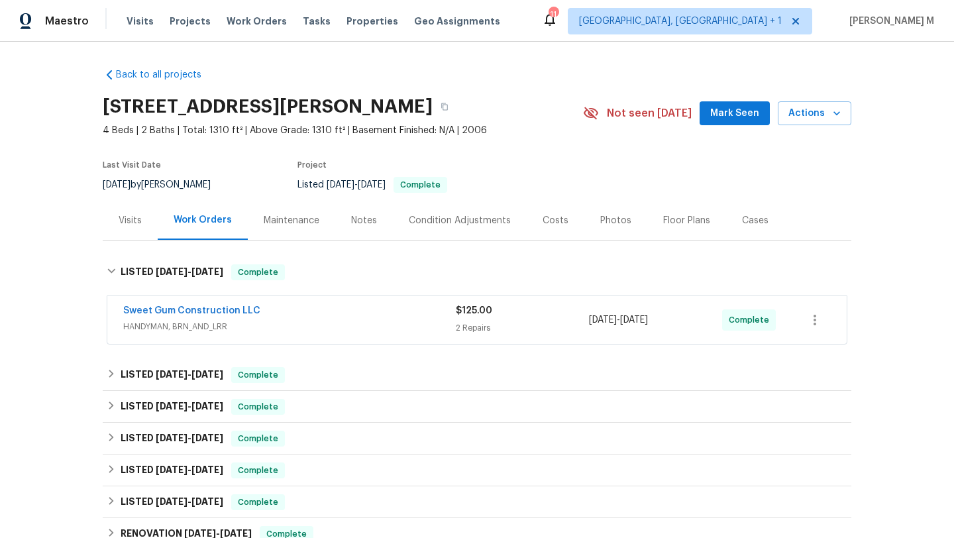
click at [569, 326] on div "2 Repairs" at bounding box center [522, 327] width 133 height 13
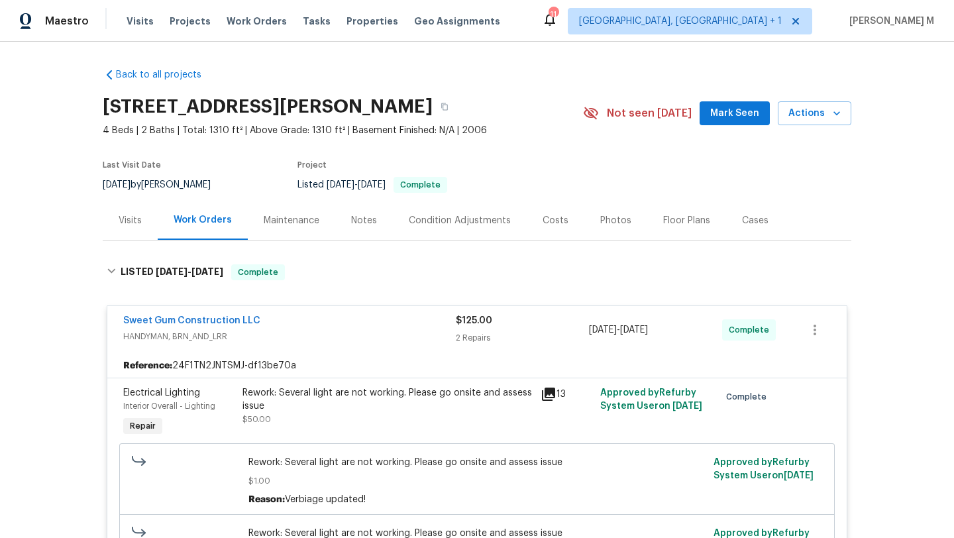
copy span "8/26/2025 - 8/26/2025"
drag, startPoint x: 585, startPoint y: 333, endPoint x: 681, endPoint y: 329, distance: 96.2
click at [648, 329] on span "8/26/2025 - 8/26/2025" at bounding box center [618, 329] width 59 height 13
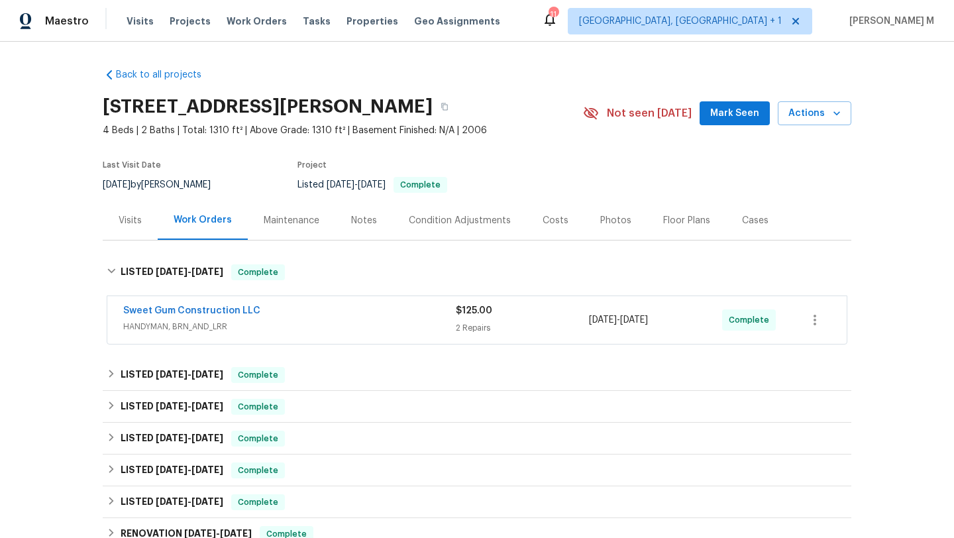
copy span "8/26/2025 - 8/26/2025"
click at [746, 225] on div "Cases" at bounding box center [755, 220] width 27 height 13
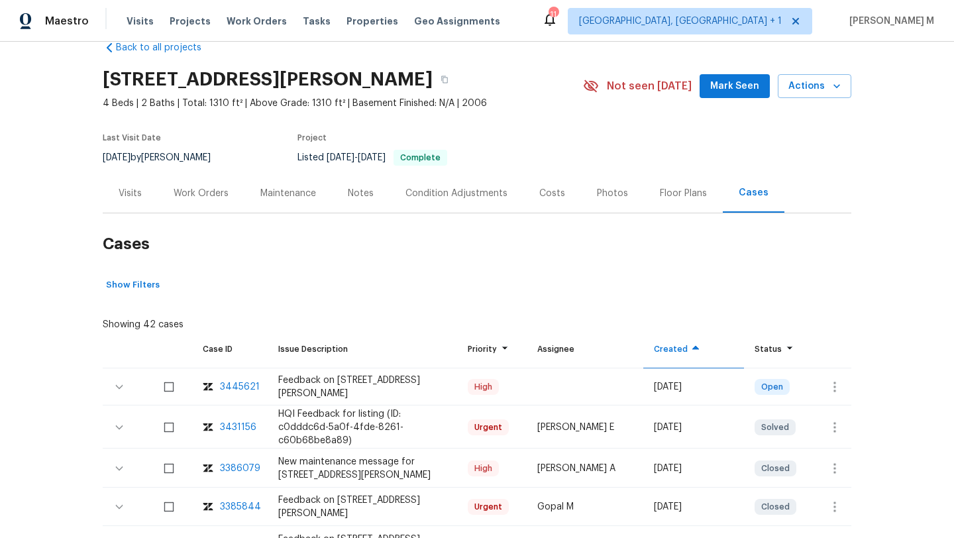
scroll to position [28, 0]
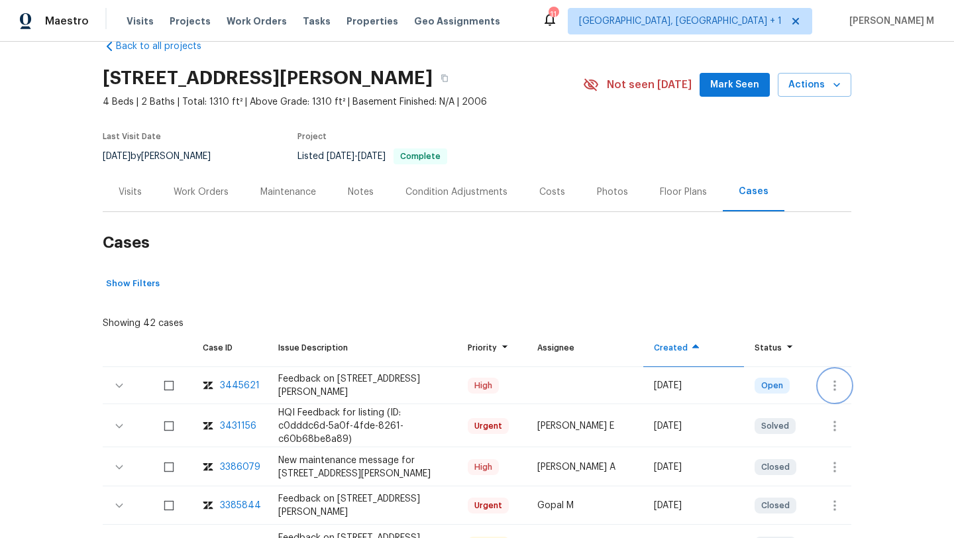
click at [831, 392] on icon "button" at bounding box center [835, 386] width 16 height 16
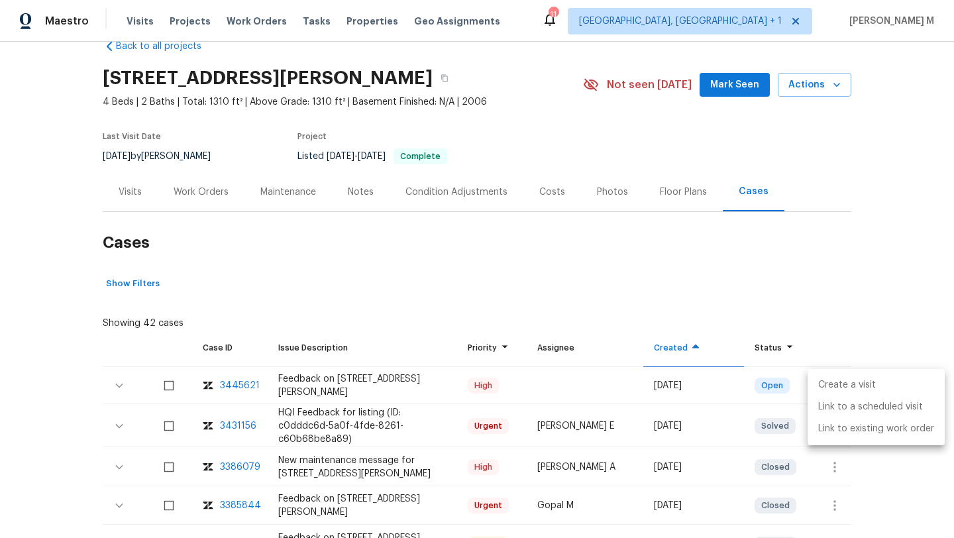
click at [832, 386] on li "Create a visit" at bounding box center [876, 385] width 137 height 22
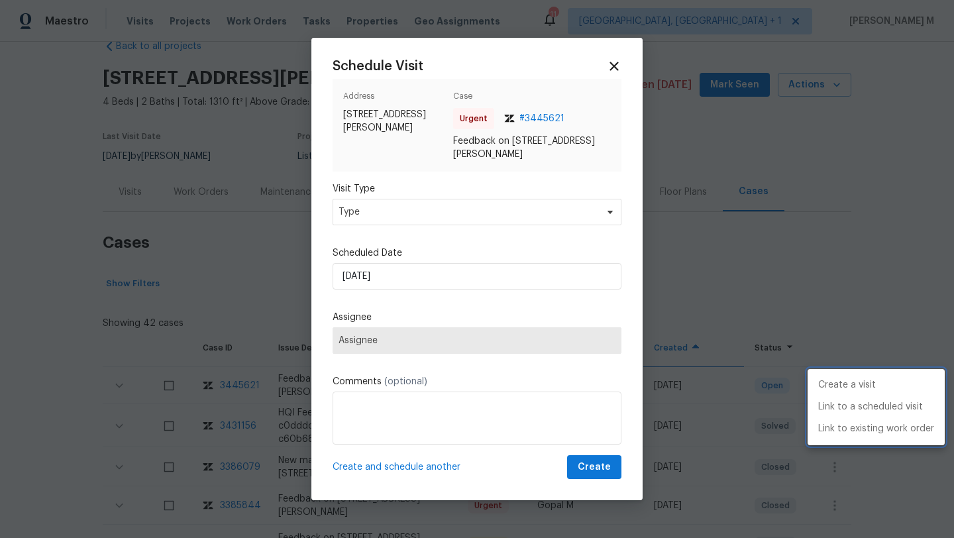
click at [518, 214] on div at bounding box center [477, 269] width 954 height 538
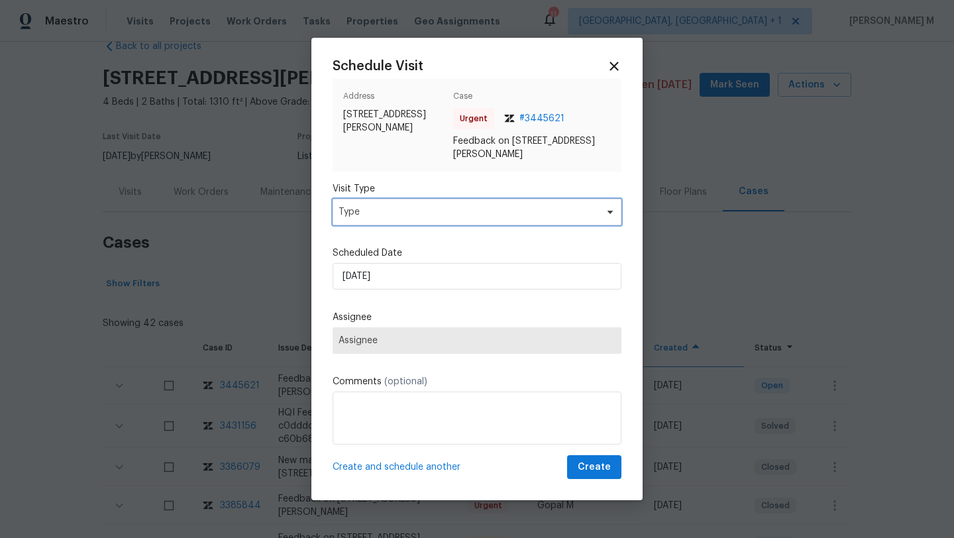
click at [494, 205] on span "Type" at bounding box center [477, 212] width 289 height 27
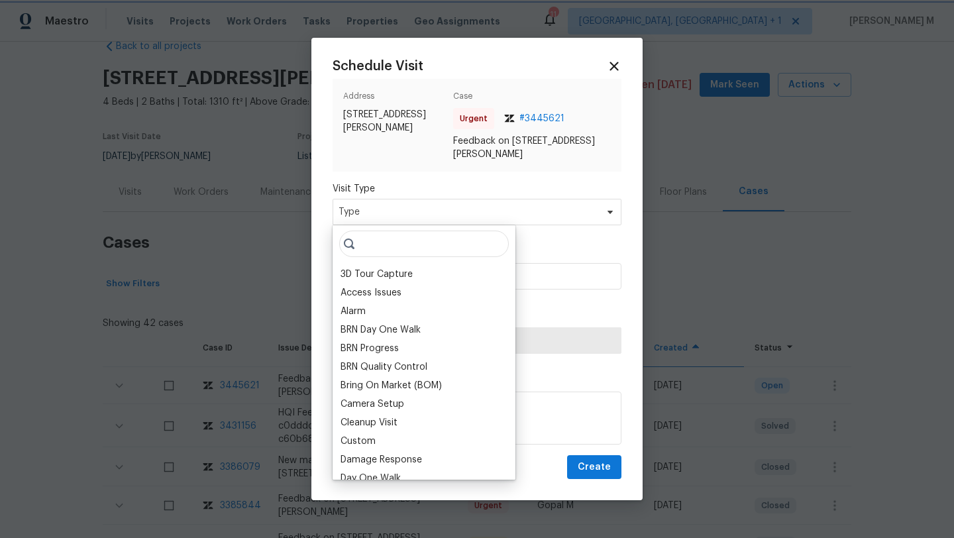
click at [494, 205] on span "Type" at bounding box center [468, 211] width 258 height 13
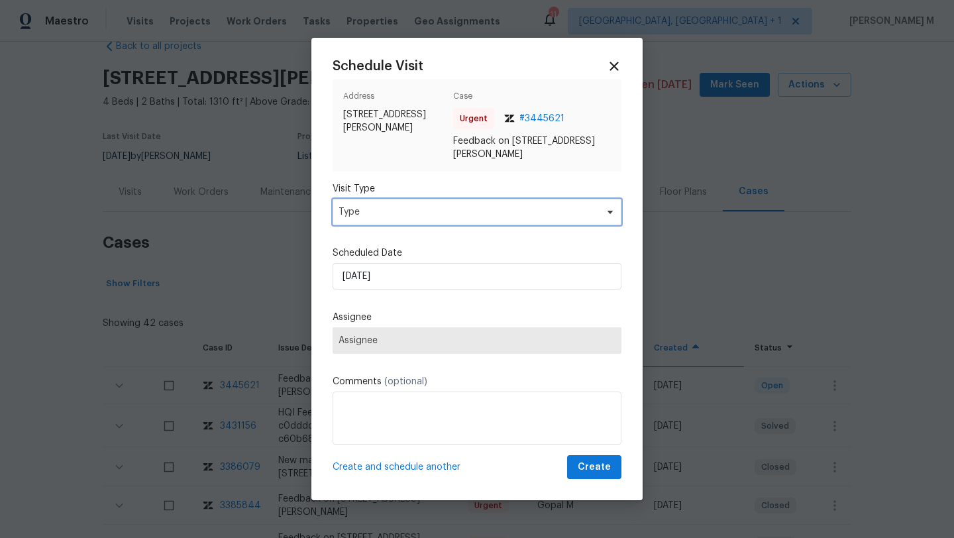
click at [492, 209] on span "Type" at bounding box center [468, 211] width 258 height 13
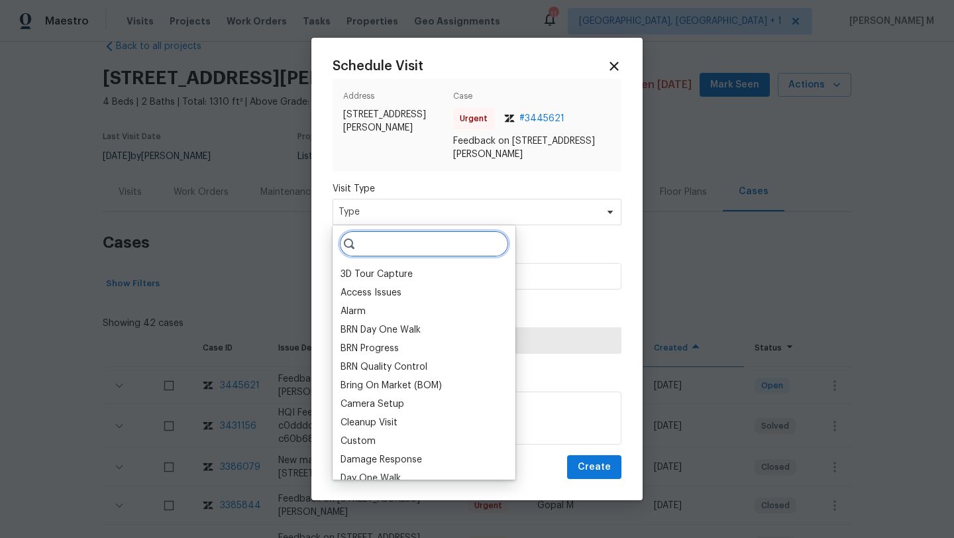
click at [441, 244] on input "search" at bounding box center [424, 244] width 170 height 27
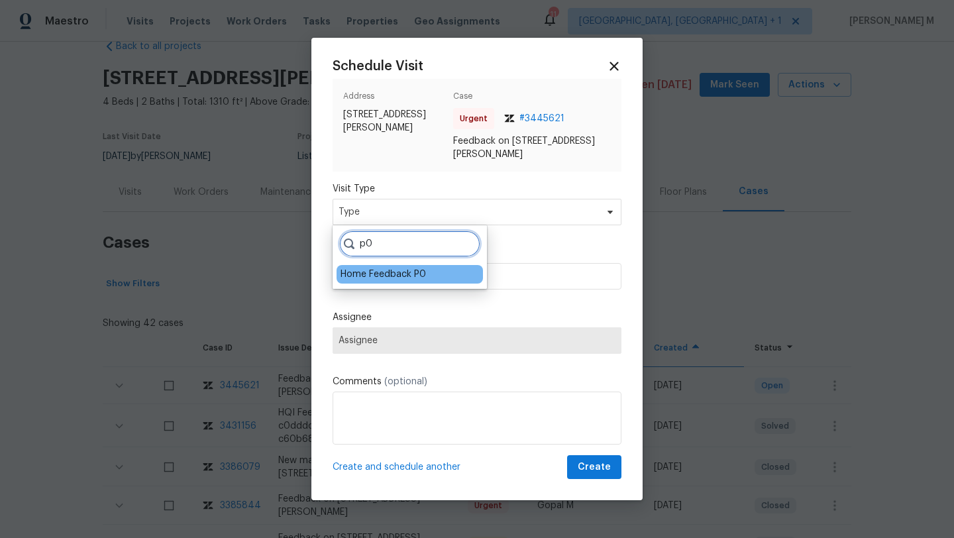
type input "p0"
click at [413, 275] on div "Home Feedback P0" at bounding box center [383, 274] width 85 height 13
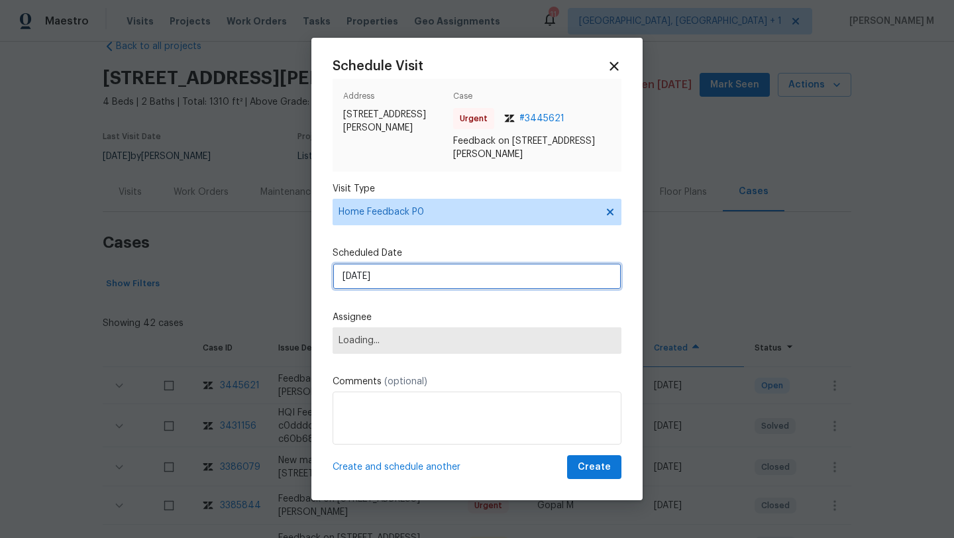
click at [413, 275] on input "26/08/2025" at bounding box center [477, 276] width 289 height 27
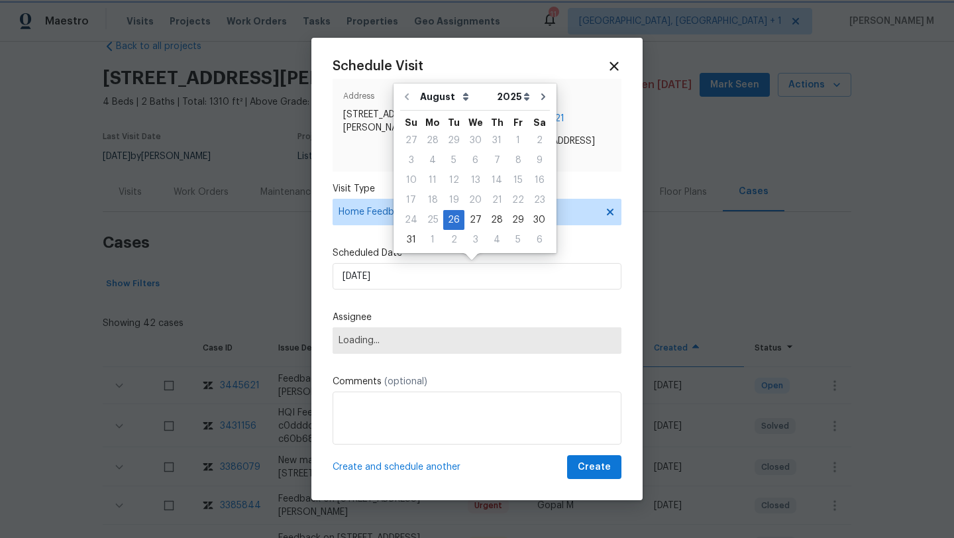
click at [400, 335] on span "Loading..." at bounding box center [477, 340] width 277 height 11
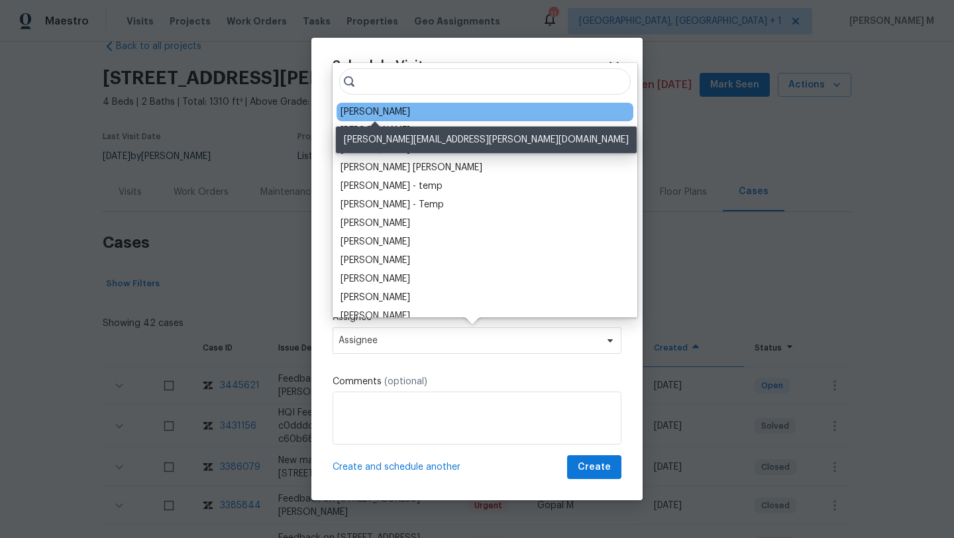
click at [399, 109] on div "Amanda Horton" at bounding box center [376, 111] width 70 height 13
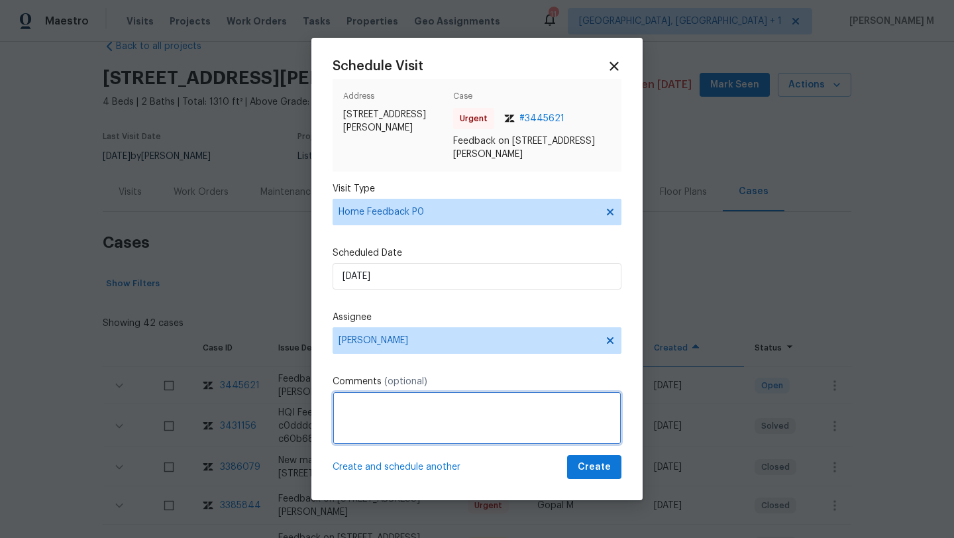
click at [380, 406] on textarea at bounding box center [477, 418] width 289 height 53
paste textarea "The home smells VERY strong of cigarettes which was an immediate turn off to th…"
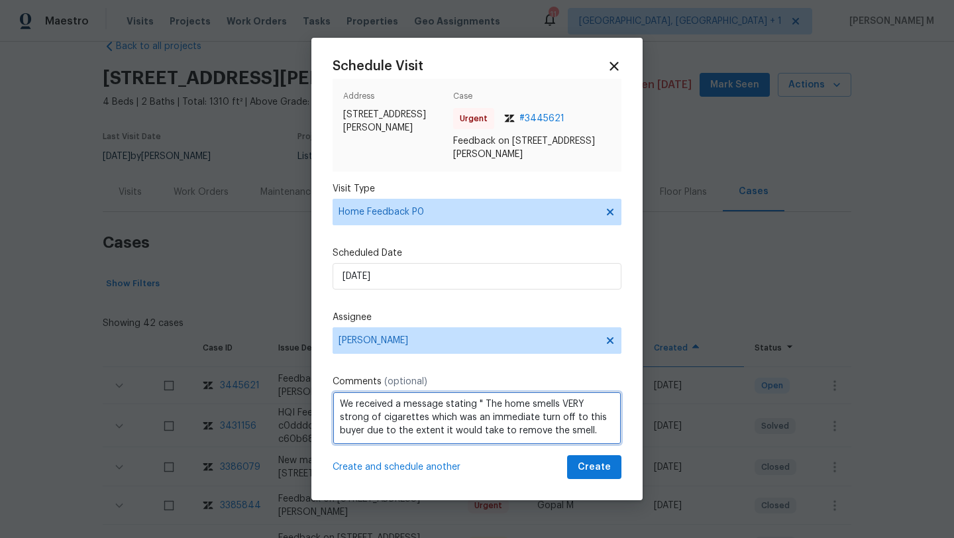
scroll to position [15, 0]
paste textarea "Kindly complete the visit and update if any WO needs to be created. Thank you"
type textarea "We received a message stating " The home smells VERY strong of cigarettes which…"
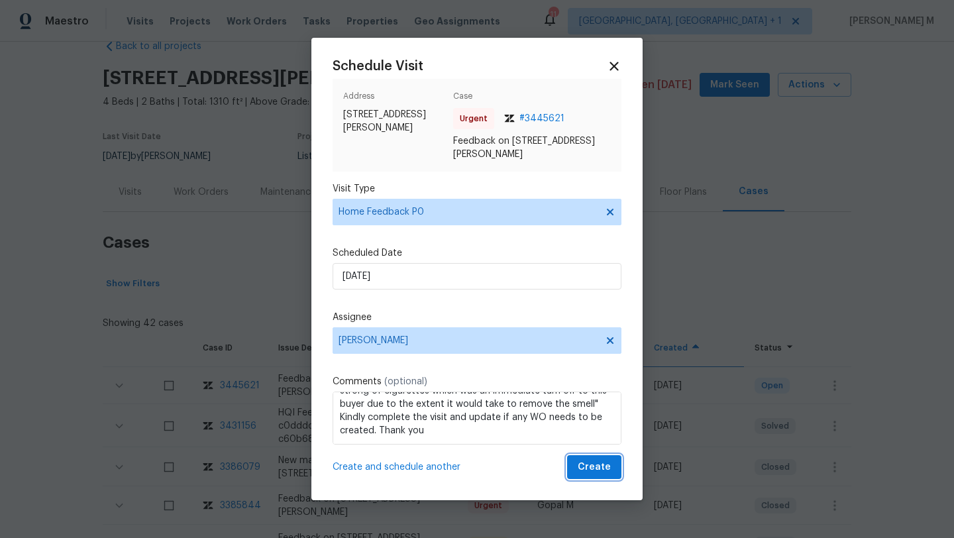
click at [583, 461] on span "Create" at bounding box center [594, 467] width 33 height 17
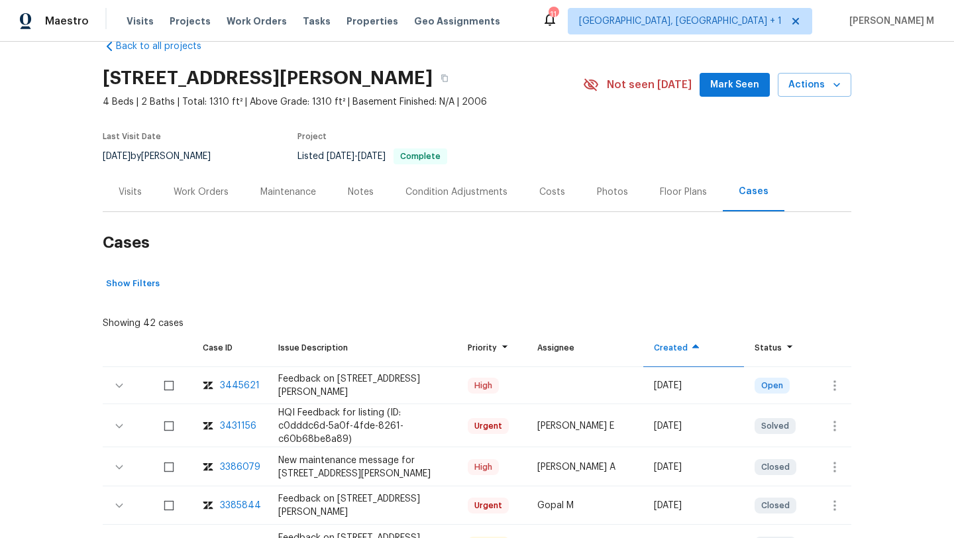
click at [136, 190] on div "Visits" at bounding box center [130, 192] width 23 height 13
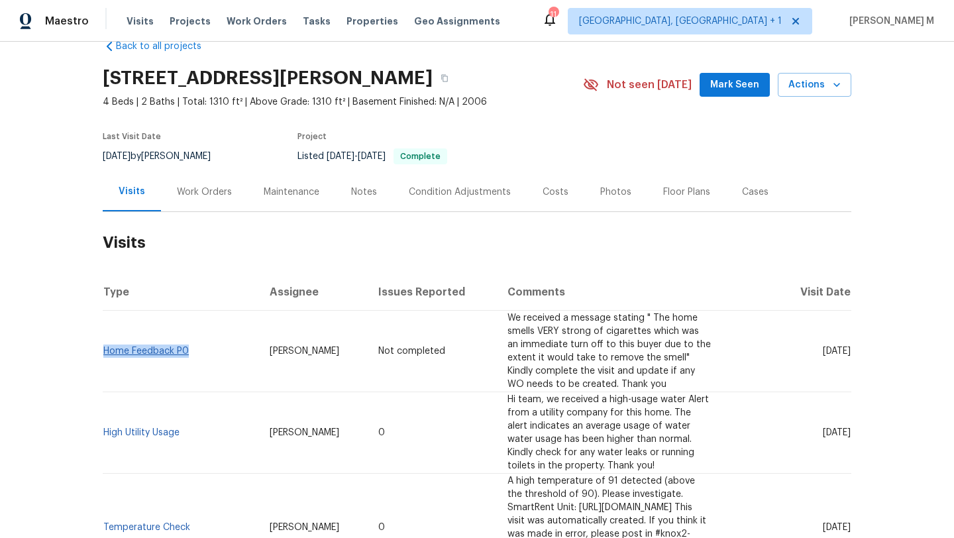
copy link "Home Feedback P0"
drag, startPoint x: 190, startPoint y: 349, endPoint x: 99, endPoint y: 344, distance: 91.0
click at [103, 344] on td "Home Feedback P0" at bounding box center [181, 352] width 156 height 82
copy span "Amanda Horton"
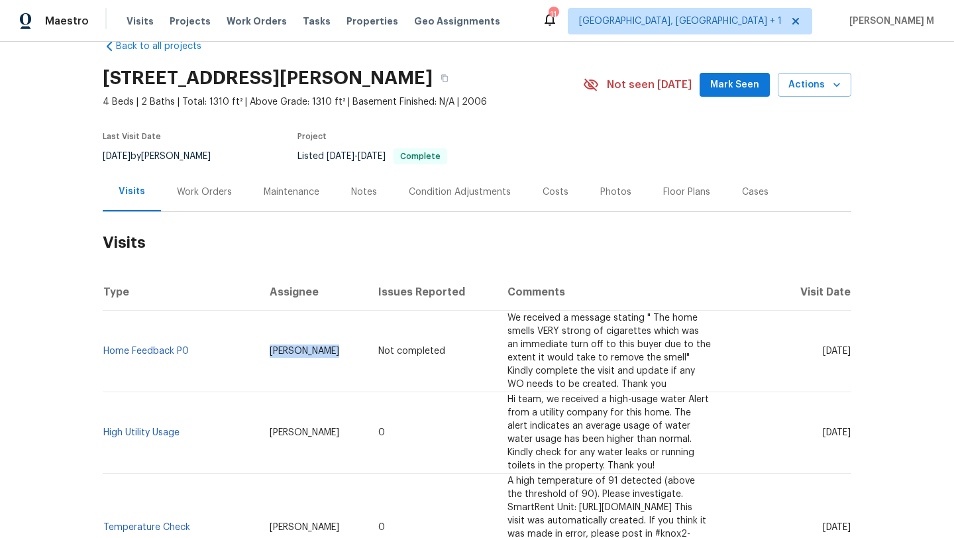
drag, startPoint x: 247, startPoint y: 345, endPoint x: 310, endPoint y: 357, distance: 63.3
click at [317, 346] on td "Amanda Horton" at bounding box center [313, 352] width 109 height 82
drag, startPoint x: 791, startPoint y: 346, endPoint x: 822, endPoint y: 345, distance: 31.2
click at [823, 347] on span "Tue, Aug 26 2025" at bounding box center [837, 351] width 28 height 9
copy span "Aug 26"
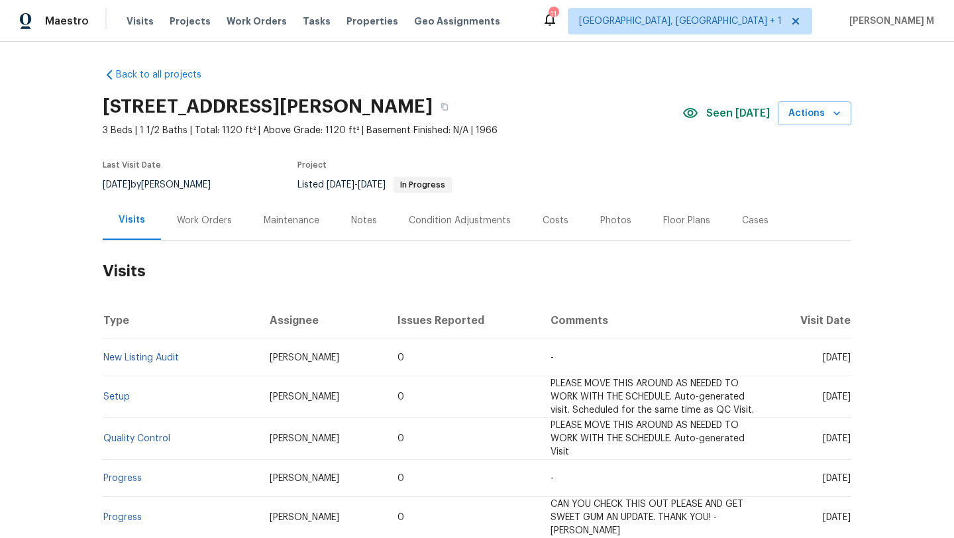
drag, startPoint x: 791, startPoint y: 358, endPoint x: 822, endPoint y: 358, distance: 31.1
click at [823, 358] on span "[DATE]" at bounding box center [837, 357] width 28 height 9
copy span "[DATE]"
click at [205, 216] on div "Work Orders" at bounding box center [204, 220] width 55 height 13
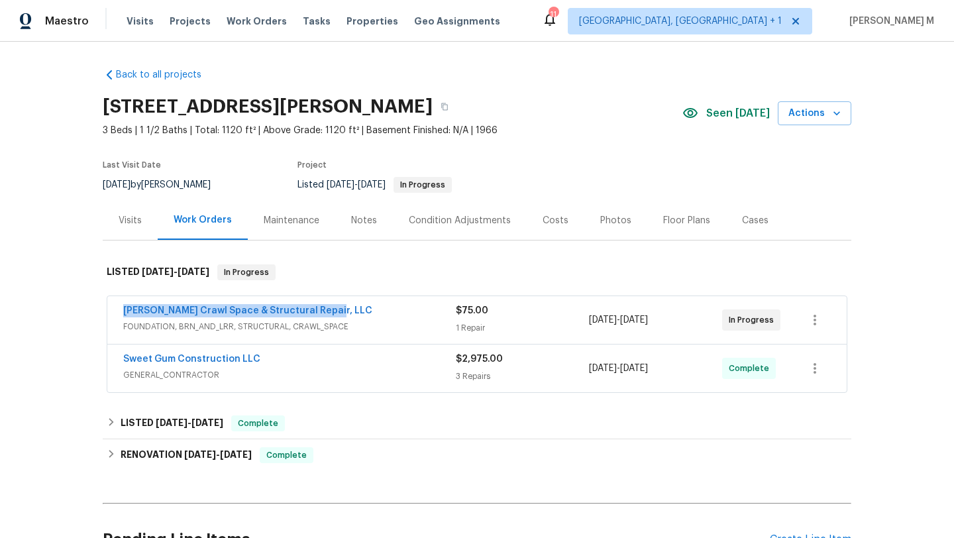
drag, startPoint x: 110, startPoint y: 314, endPoint x: 355, endPoint y: 314, distance: 244.6
click at [355, 314] on div "[PERSON_NAME] Crawl Space & Structural Repair, LLC FOUNDATION, BRN_AND_LRR, STR…" at bounding box center [477, 320] width 740 height 48
copy link "[PERSON_NAME] Crawl Space & Structural Repair, LLC"
click at [372, 316] on div "[PERSON_NAME] Crawl Space & Structural Repair, LLC" at bounding box center [289, 312] width 333 height 16
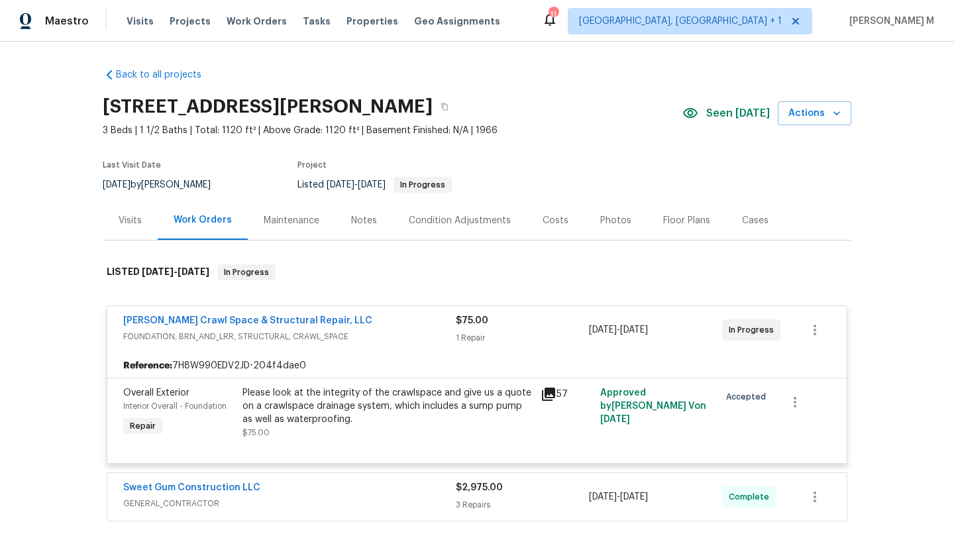
scroll to position [108, 0]
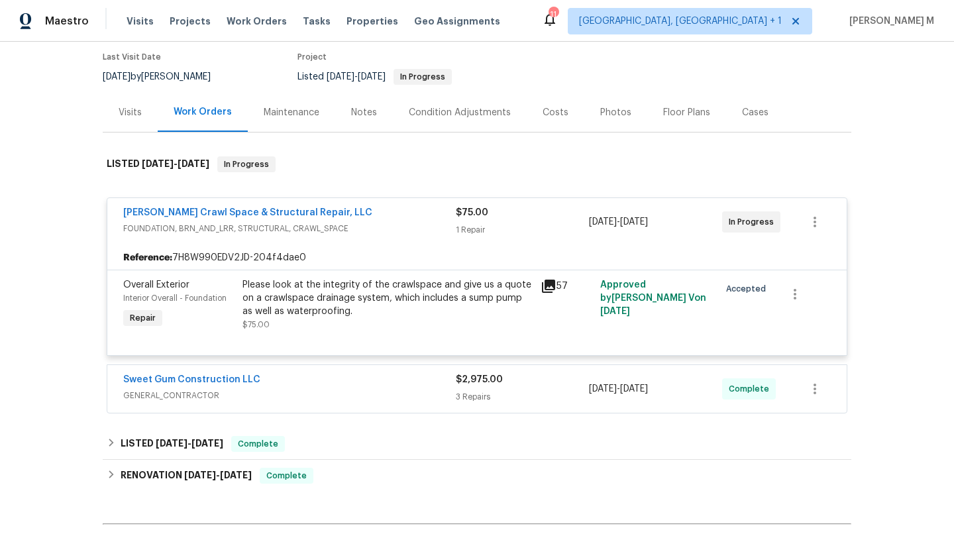
copy div "[DATE] - [DATE]"
drag, startPoint x: 581, startPoint y: 223, endPoint x: 679, endPoint y: 223, distance: 98.1
click at [680, 223] on div "[PERSON_NAME] Crawl Space & Structural Repair, LLC FOUNDATION, BRN_AND_LRR, STR…" at bounding box center [461, 222] width 676 height 32
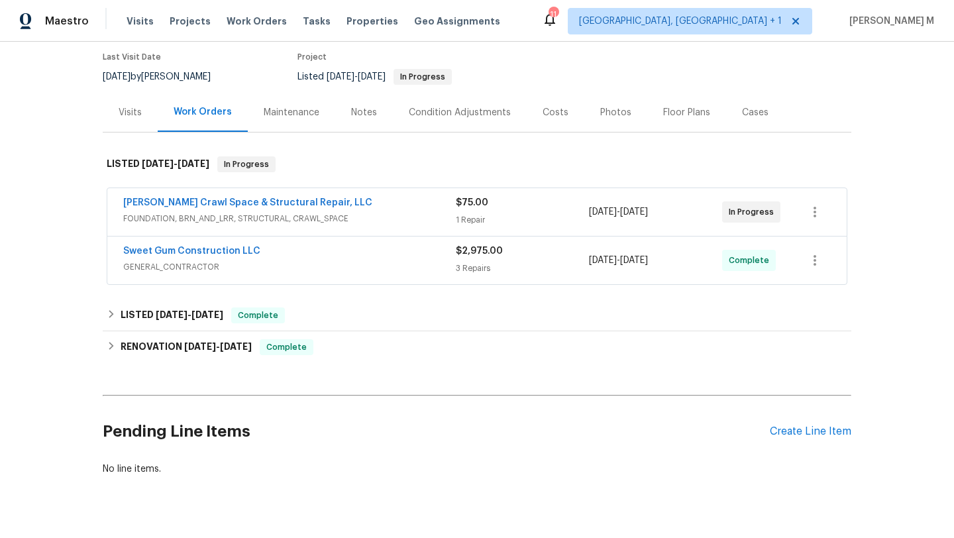
copy div "[DATE] - [DATE]"
click at [137, 108] on div "Visits" at bounding box center [130, 112] width 55 height 39
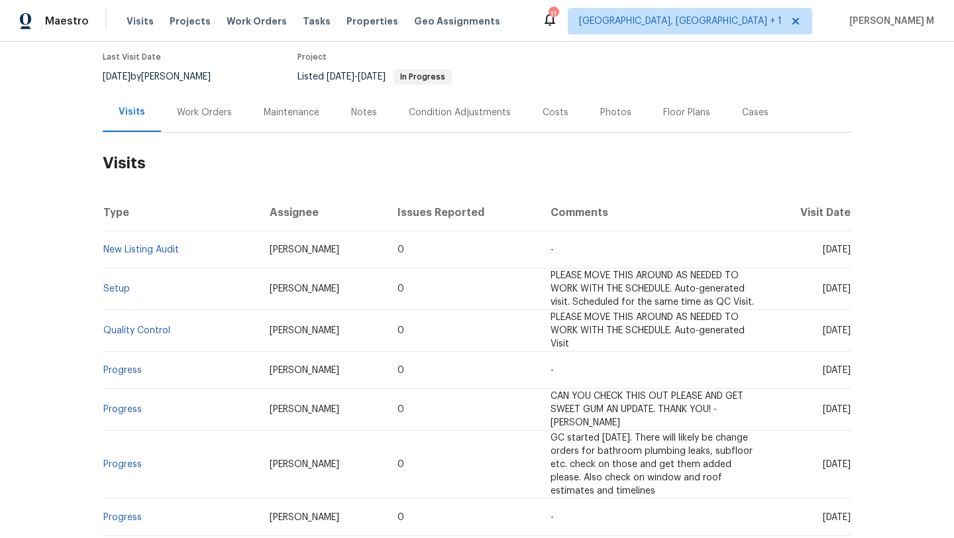
click at [746, 123] on div "Cases" at bounding box center [755, 112] width 58 height 39
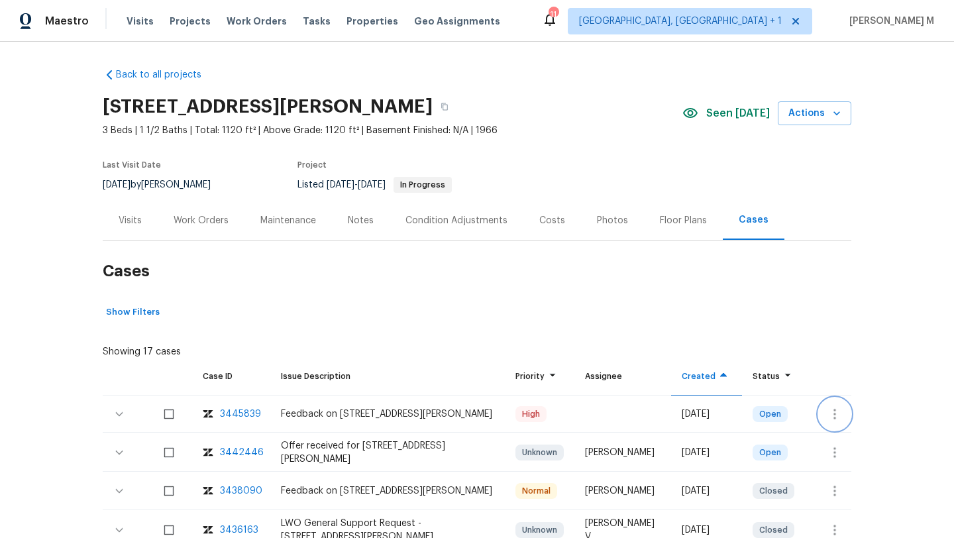
click at [834, 418] on icon "button" at bounding box center [835, 414] width 16 height 16
click at [834, 418] on li "Create a visit" at bounding box center [876, 414] width 137 height 22
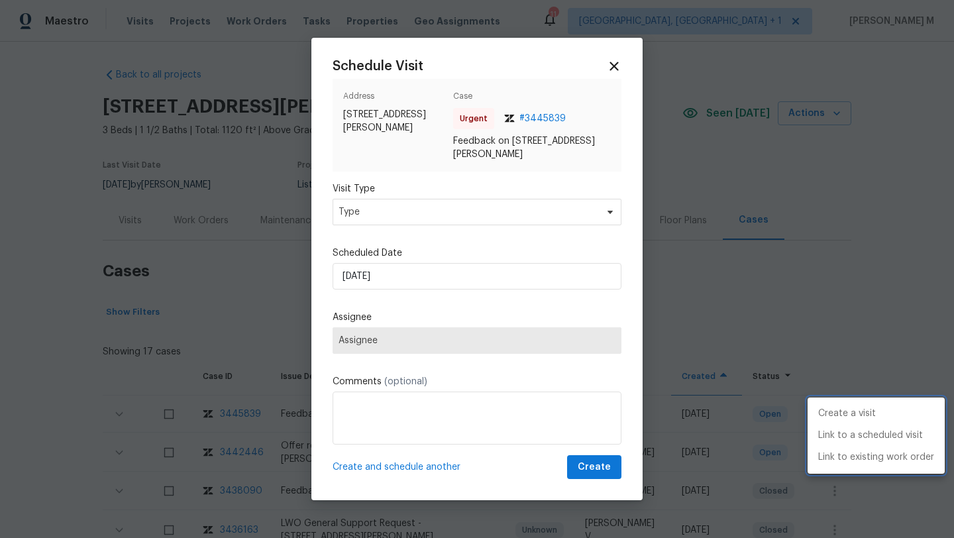
click at [594, 210] on div at bounding box center [477, 269] width 954 height 538
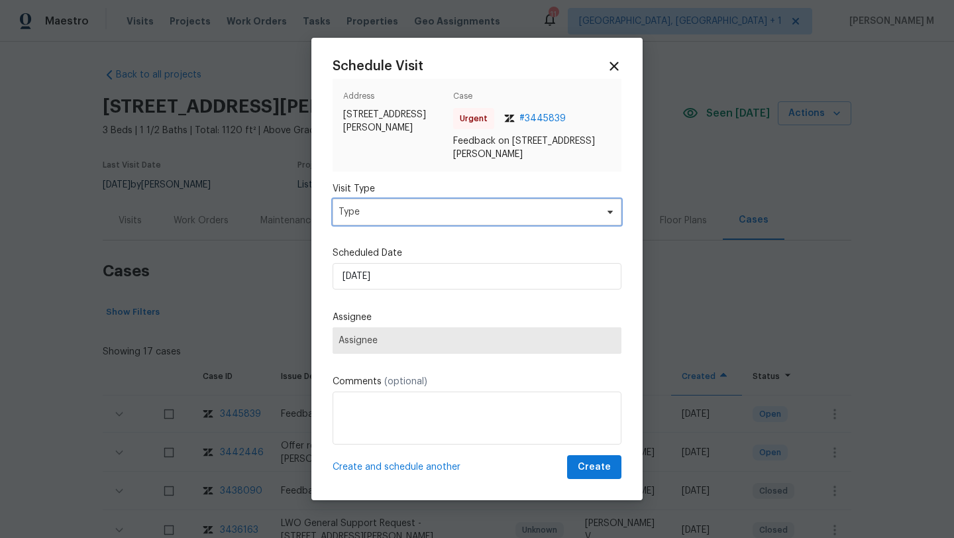
click at [601, 210] on span at bounding box center [608, 212] width 15 height 11
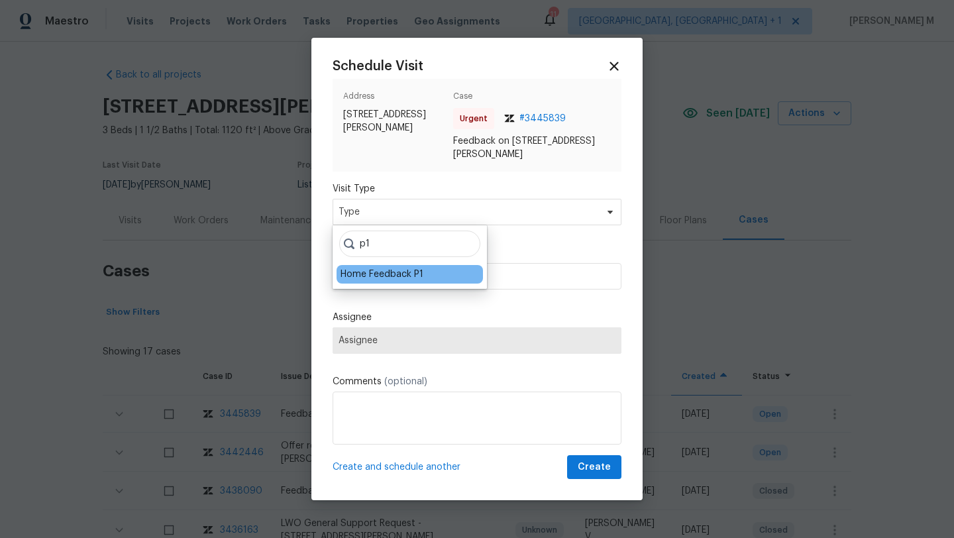
type input "p1"
click at [425, 277] on div "Home Feedback P1" at bounding box center [410, 274] width 146 height 19
click at [414, 274] on div "Home Feedback P1" at bounding box center [382, 274] width 83 height 13
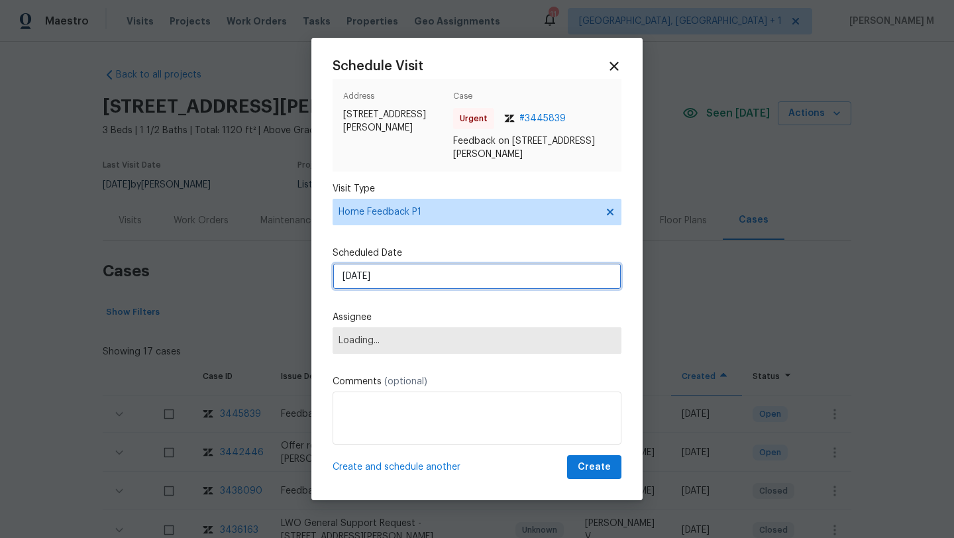
click at [414, 274] on input "[DATE]" at bounding box center [477, 276] width 289 height 27
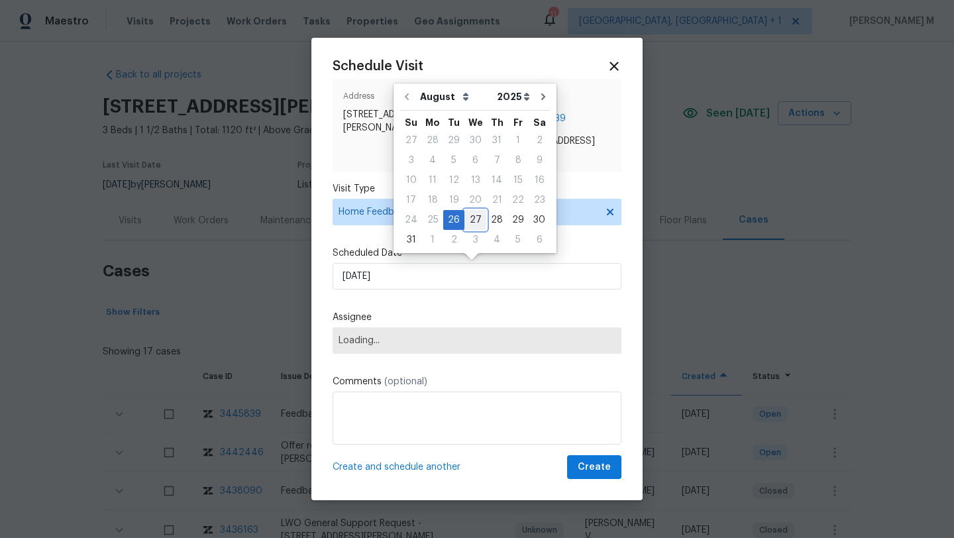
click at [475, 223] on div "27" at bounding box center [476, 220] width 22 height 19
type input "[DATE]"
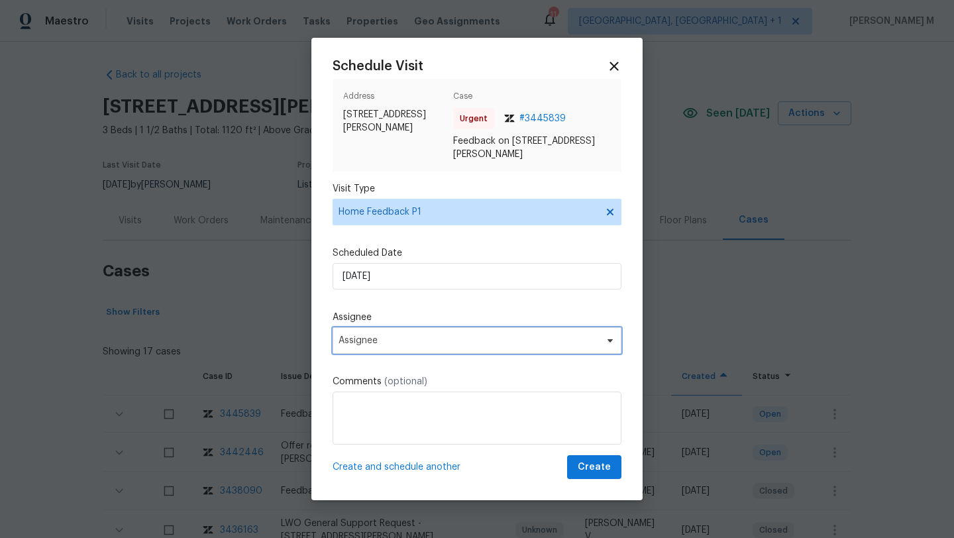
click at [410, 335] on span "Assignee" at bounding box center [477, 340] width 289 height 27
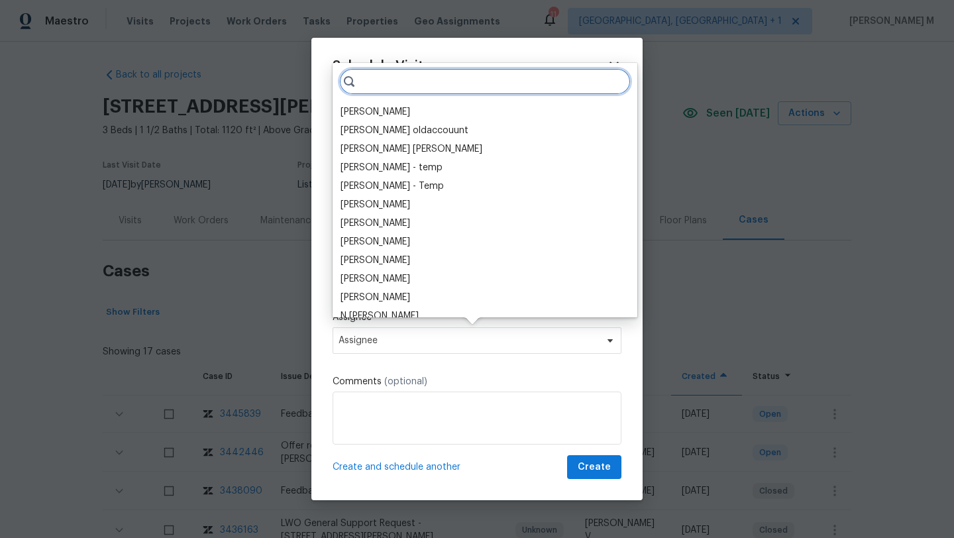
click at [459, 86] on input "search" at bounding box center [485, 81] width 292 height 27
paste input "[PERSON_NAME]"
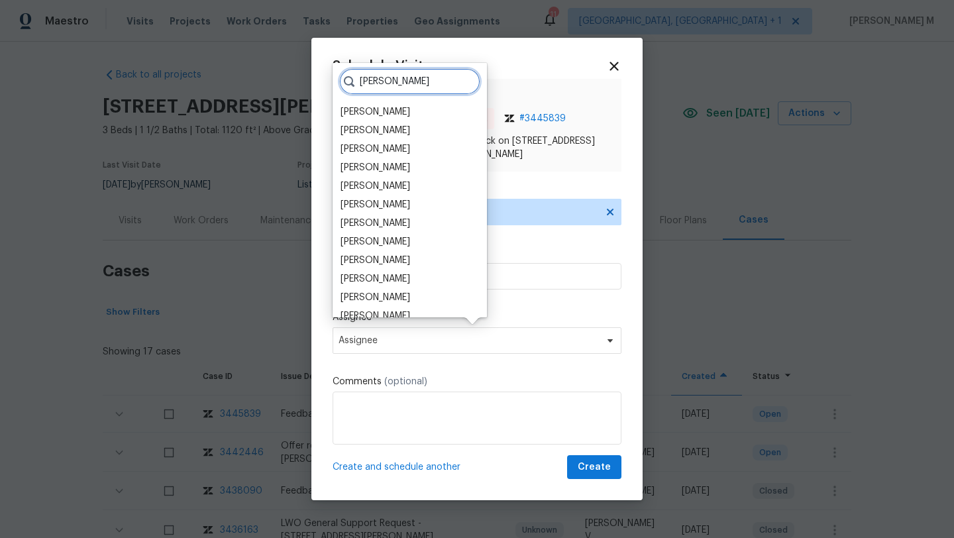
type input "Rya"
click at [453, 85] on input "Rya" at bounding box center [409, 81] width 141 height 27
click at [457, 82] on input "Rya" at bounding box center [409, 81] width 141 height 27
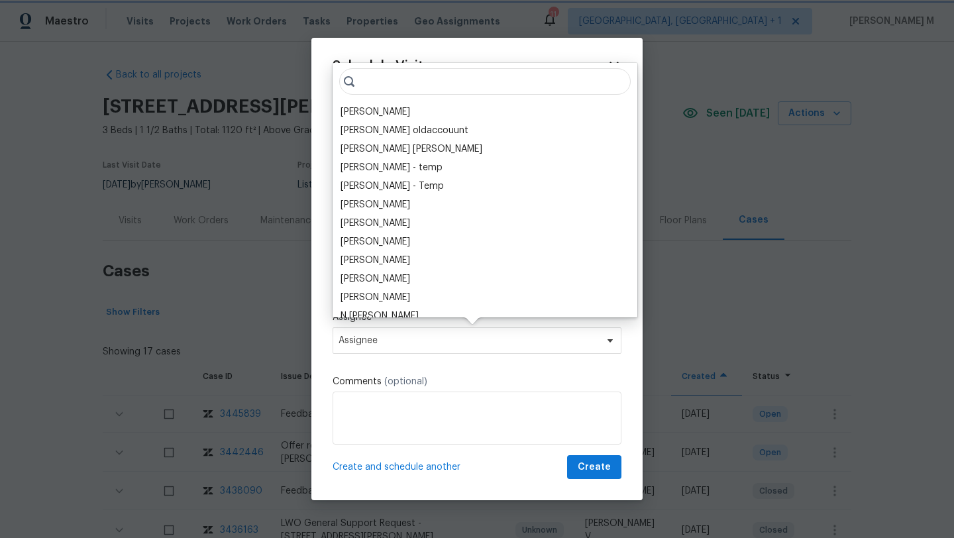
click at [508, 341] on span "Assignee" at bounding box center [469, 340] width 260 height 11
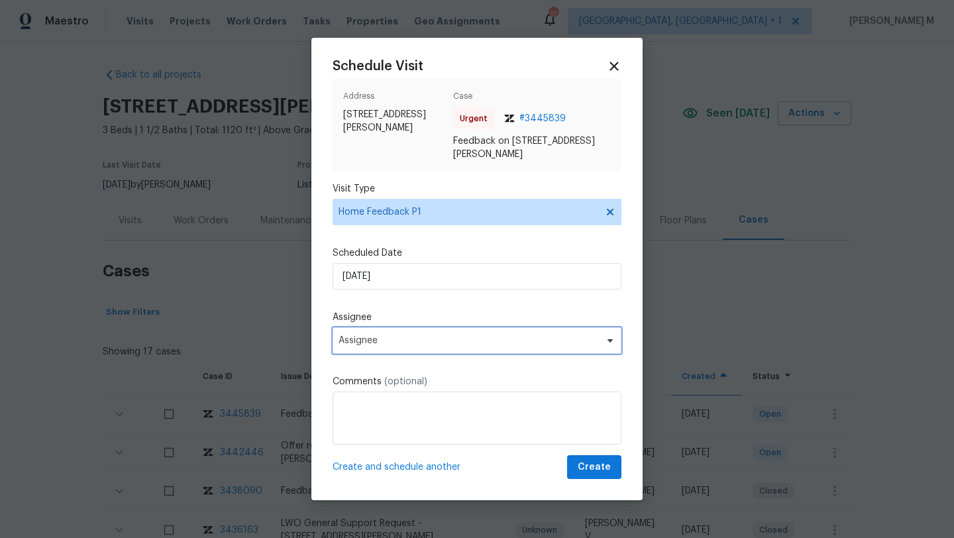
click at [513, 337] on span "Assignee" at bounding box center [469, 340] width 260 height 11
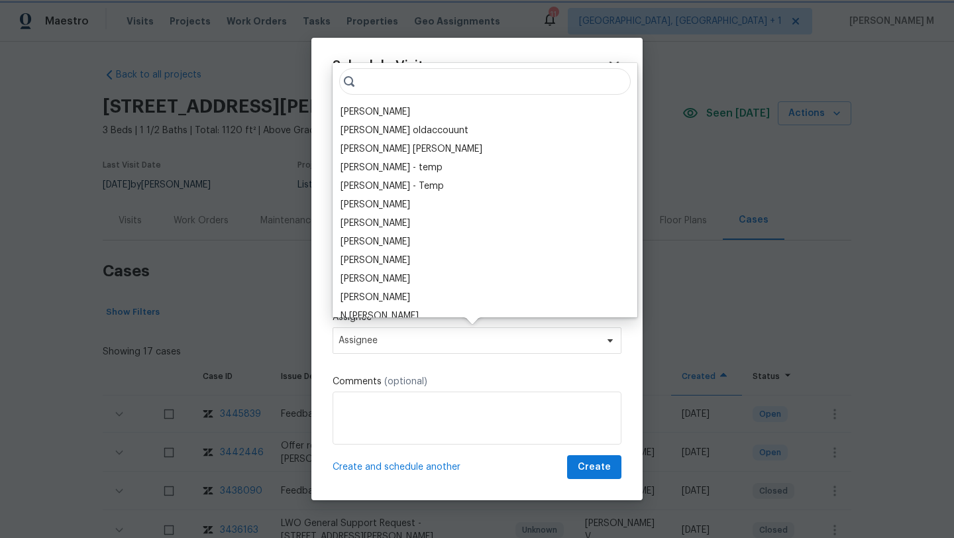
click at [610, 68] on icon at bounding box center [614, 66] width 9 height 9
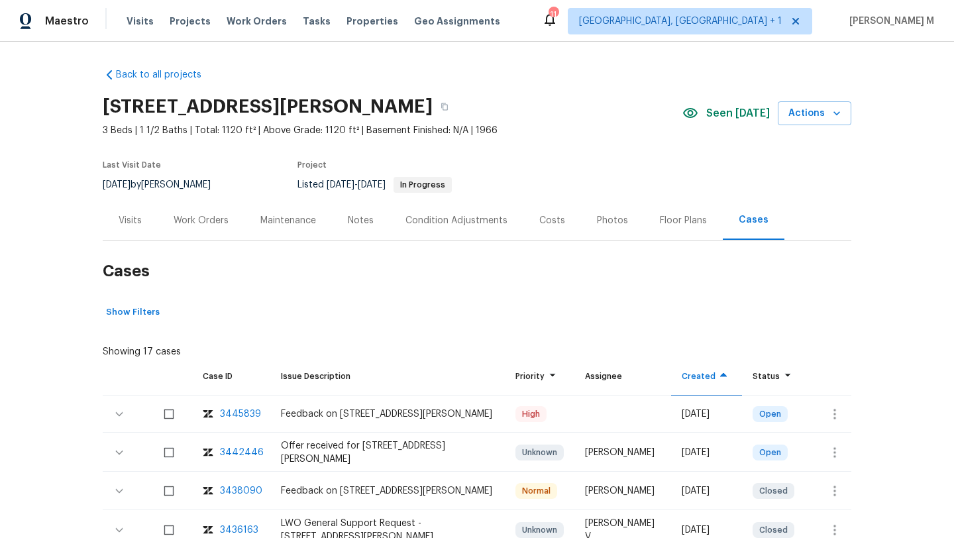
scroll to position [28, 0]
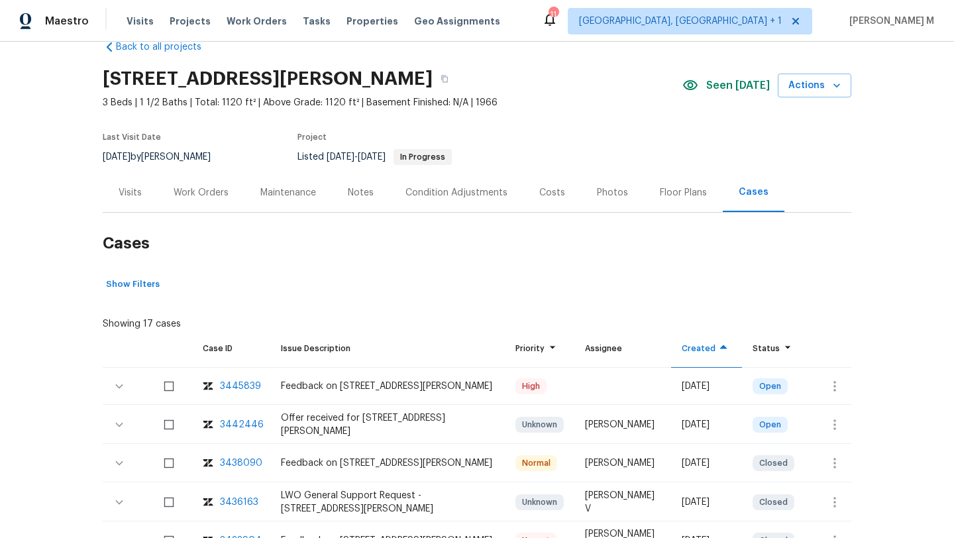
click at [127, 186] on div "Visits" at bounding box center [130, 192] width 23 height 13
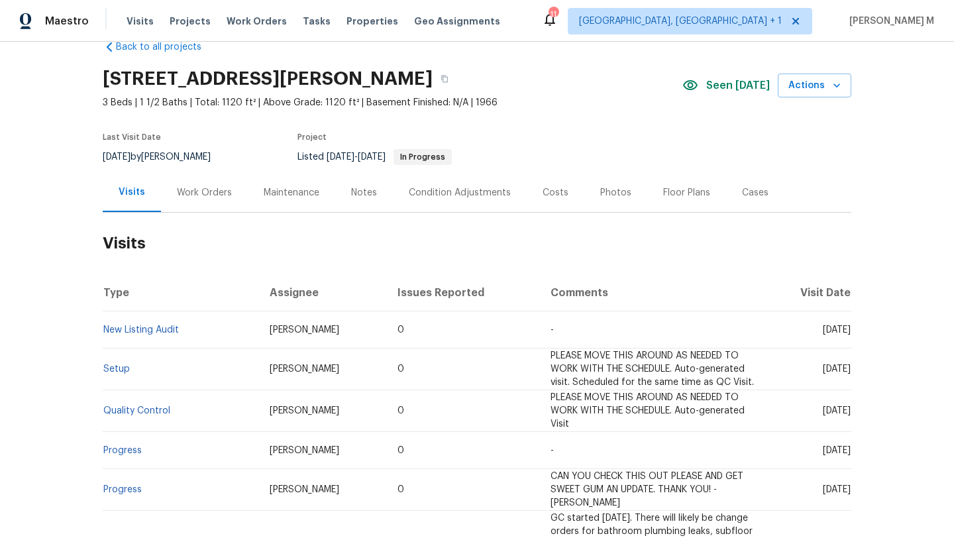
click at [742, 192] on div "Cases" at bounding box center [755, 192] width 27 height 13
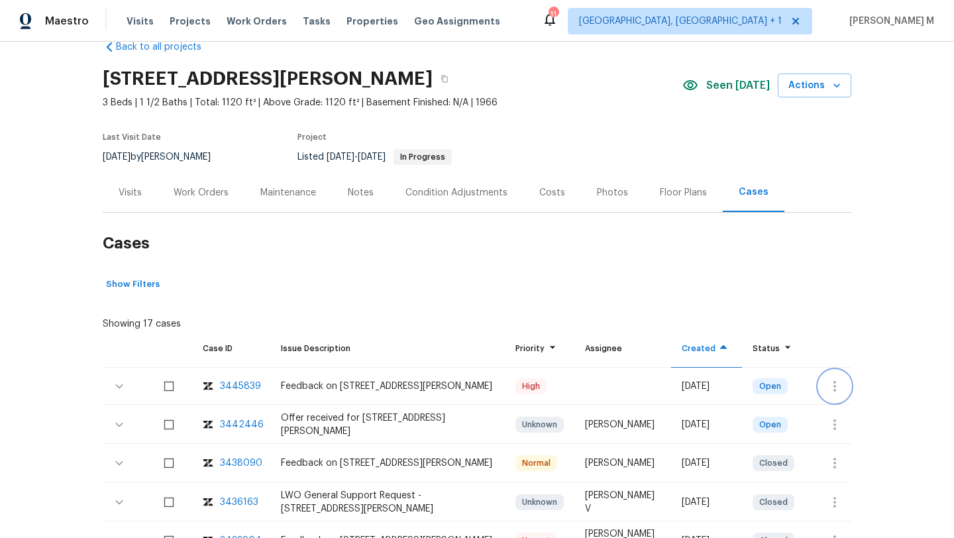
click at [828, 384] on icon "button" at bounding box center [835, 386] width 16 height 16
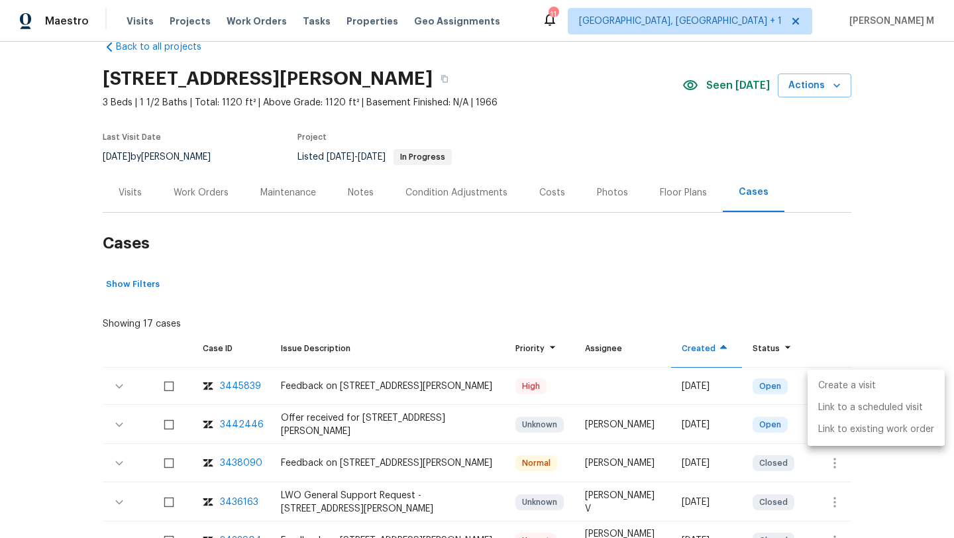
click at [826, 383] on li "Create a visit" at bounding box center [876, 386] width 137 height 22
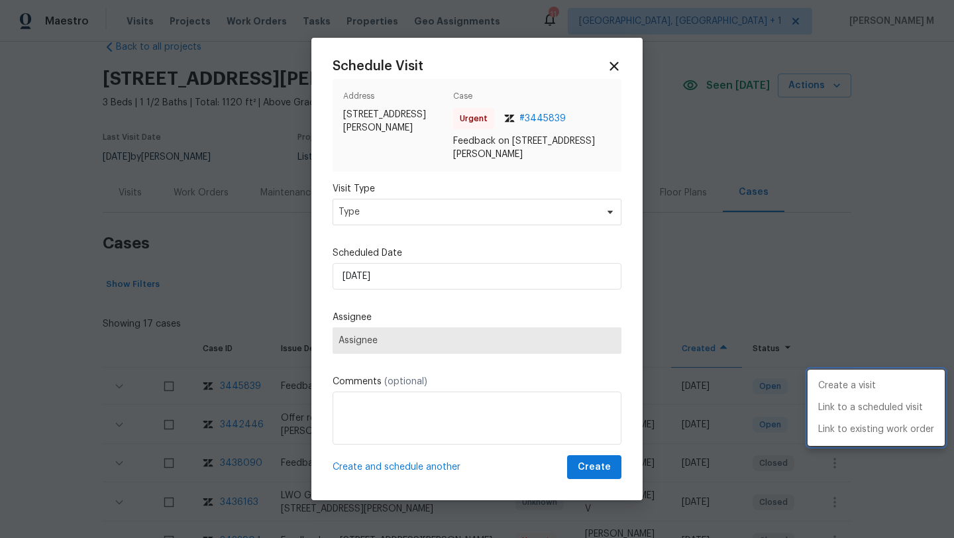
click at [441, 215] on div at bounding box center [477, 269] width 954 height 538
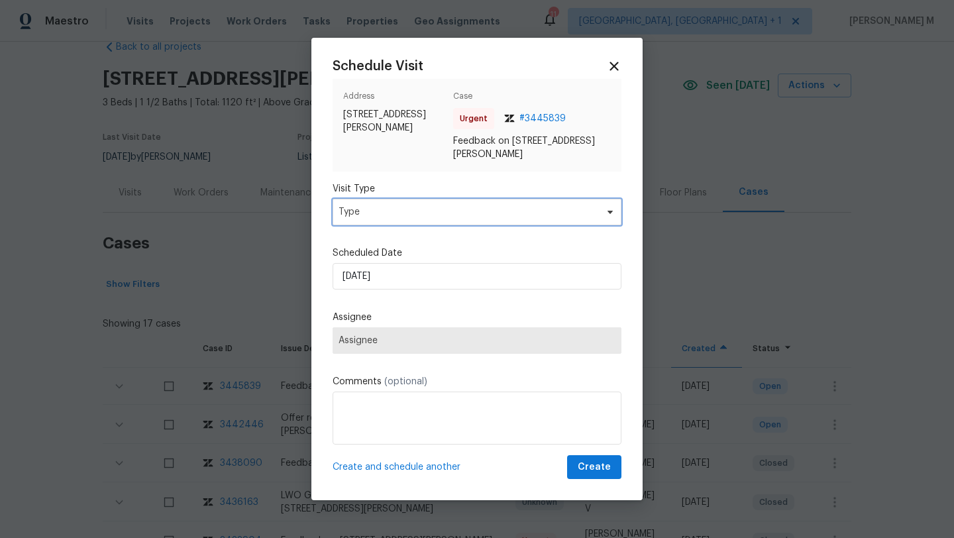
click at [441, 215] on span "Type" at bounding box center [468, 211] width 258 height 13
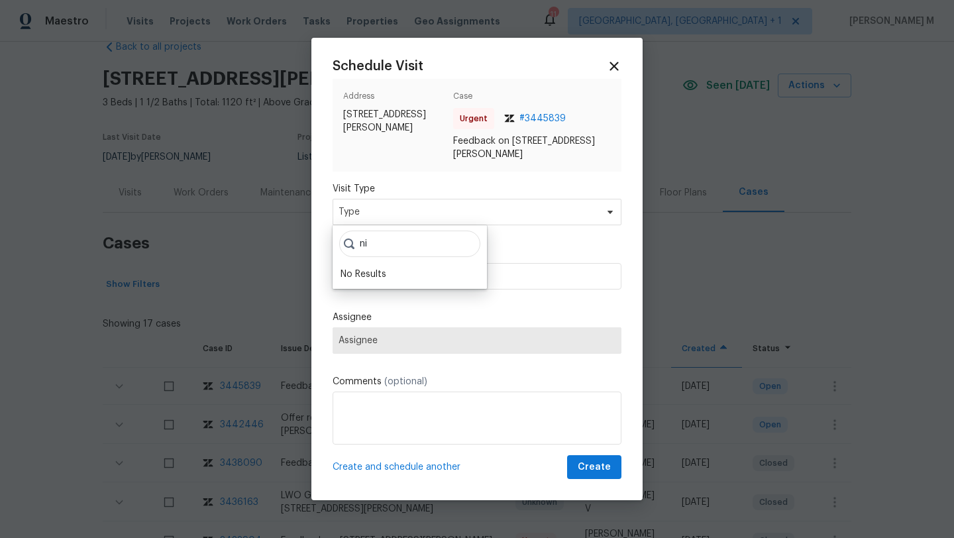
type input "n"
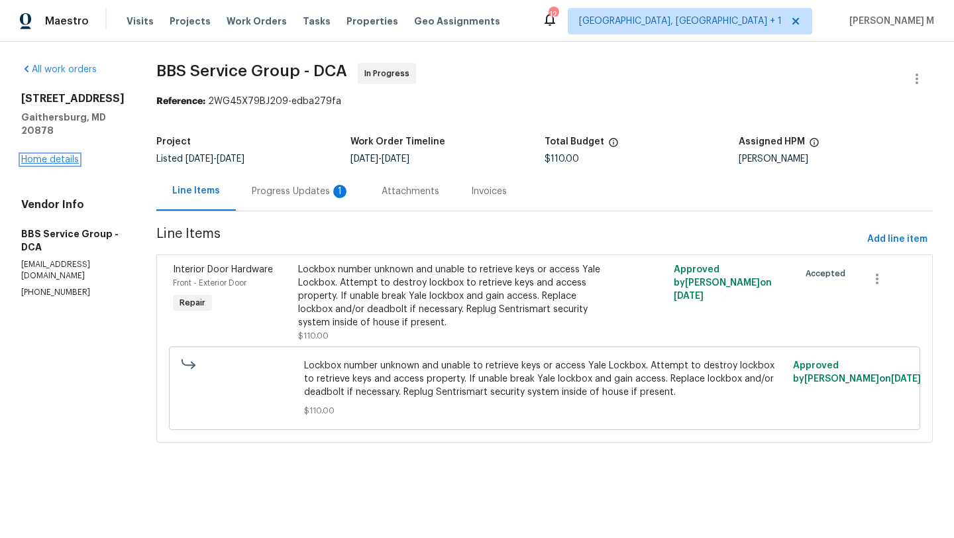
click at [66, 164] on link "Home details" at bounding box center [50, 159] width 58 height 9
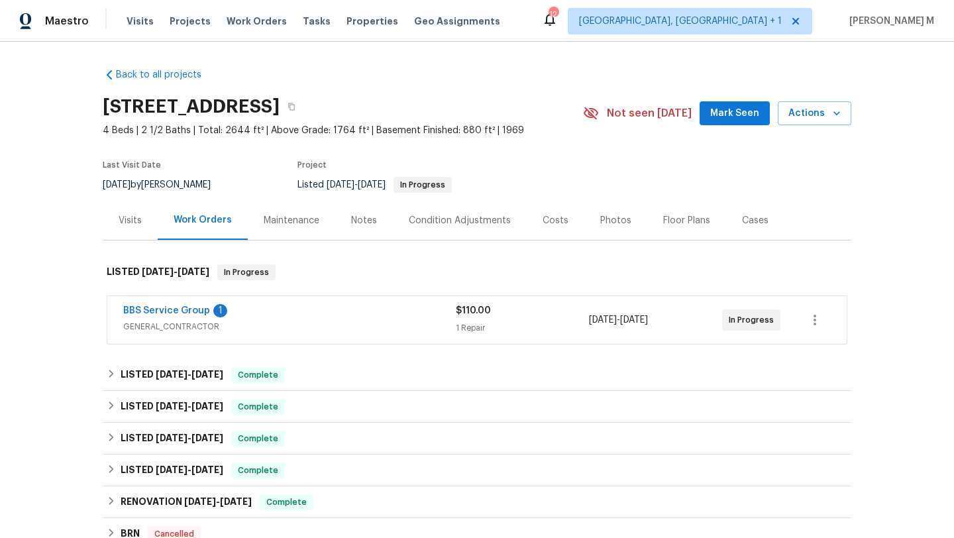
click at [269, 317] on div "BBS Service Group 1" at bounding box center [289, 312] width 333 height 16
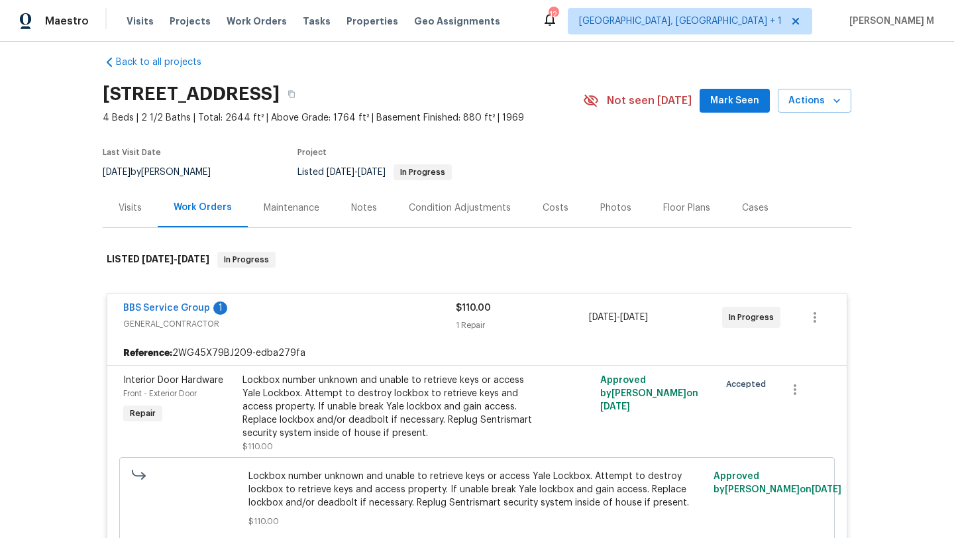
scroll to position [14, 0]
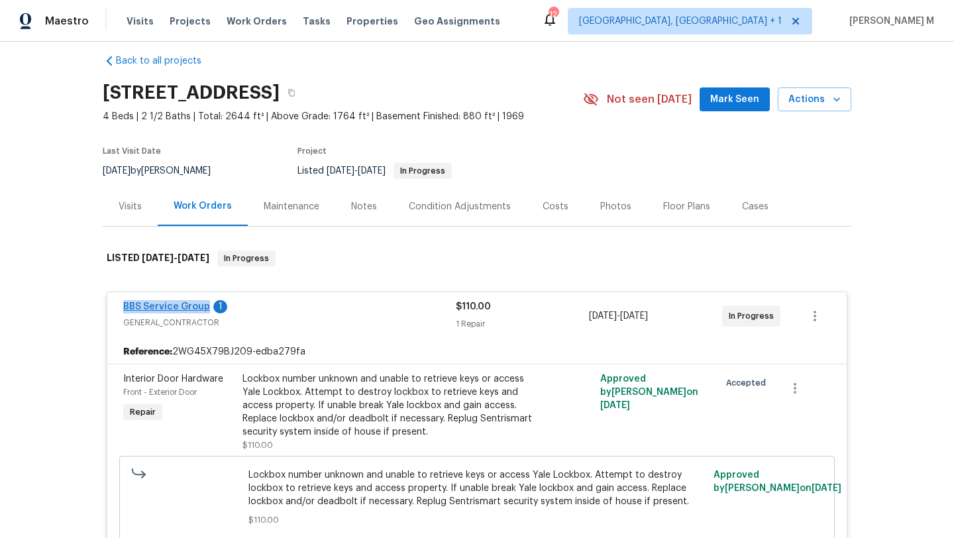
copy link "BBS Service Group"
drag, startPoint x: 107, startPoint y: 306, endPoint x: 199, endPoint y: 306, distance: 92.1
click at [199, 306] on div "BBS Service Group 1 GENERAL_CONTRACTOR $110.00 1 Repair [DATE] - [DATE] In Prog…" at bounding box center [477, 316] width 740 height 48
